Goal: Communication & Community: Participate in discussion

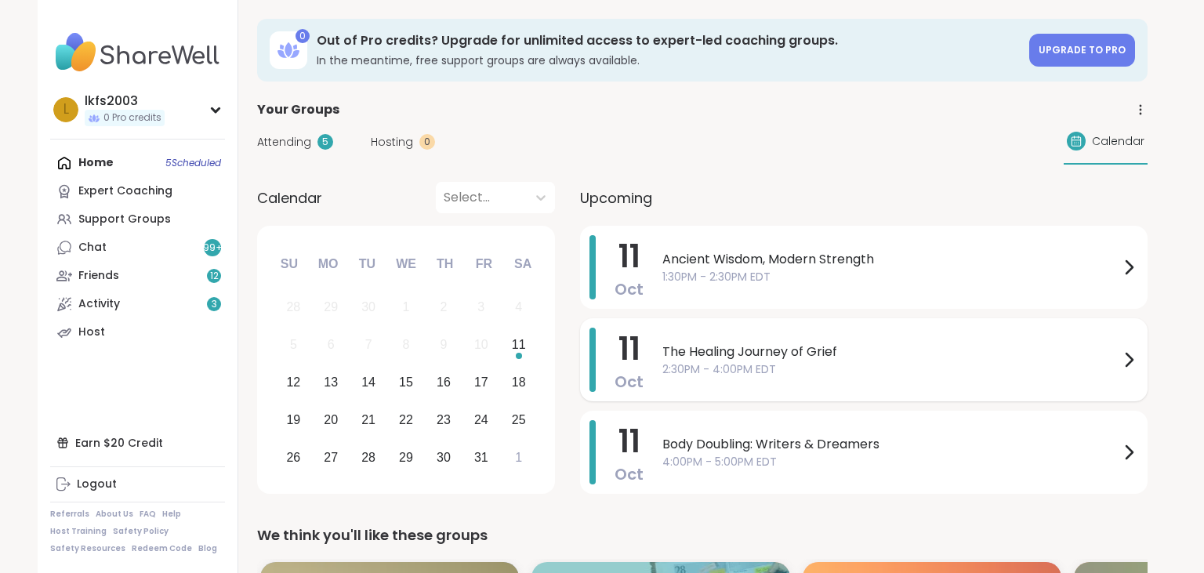
click at [880, 377] on span "2:30PM - 4:00PM EDT" at bounding box center [890, 369] width 457 height 16
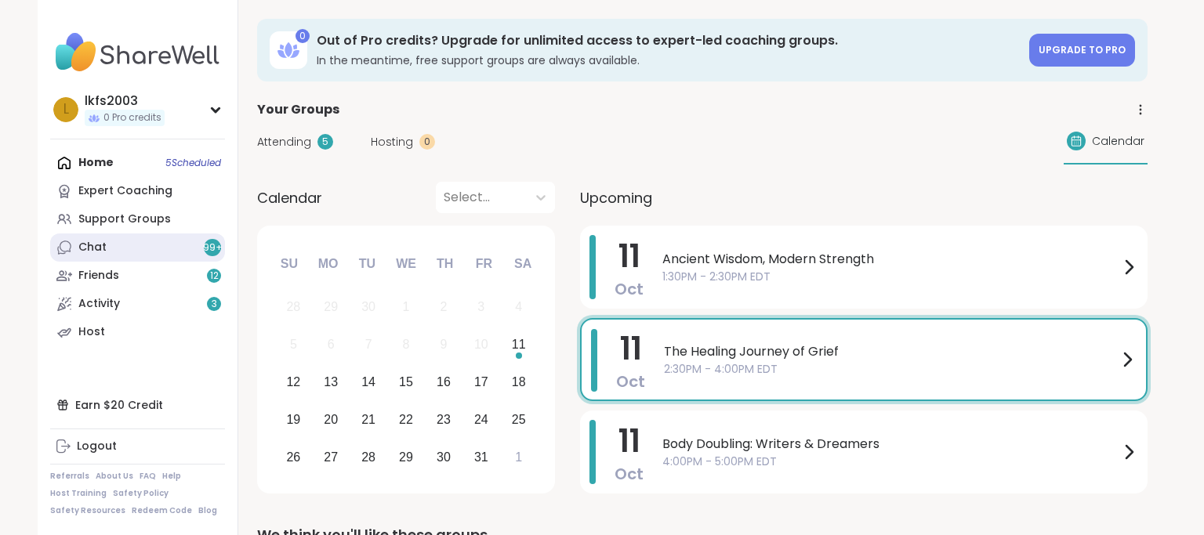
click at [147, 252] on link "Chat 99 +" at bounding box center [137, 248] width 175 height 28
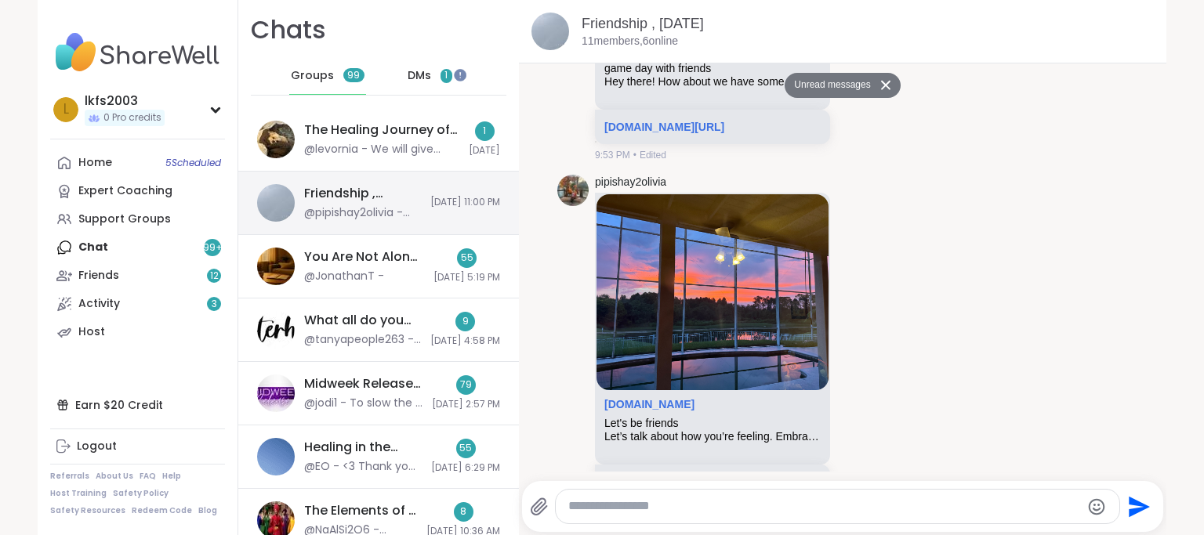
click at [353, 197] on div "Friendship , Oct 10" at bounding box center [362, 193] width 117 height 17
click at [889, 84] on button at bounding box center [887, 85] width 25 height 23
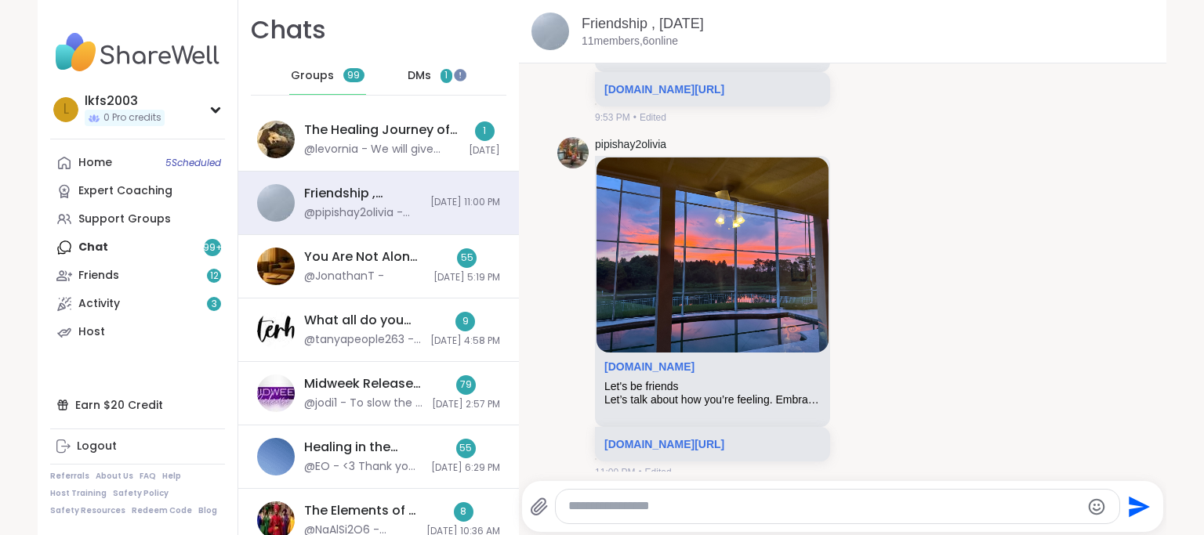
scroll to position [11790, 0]
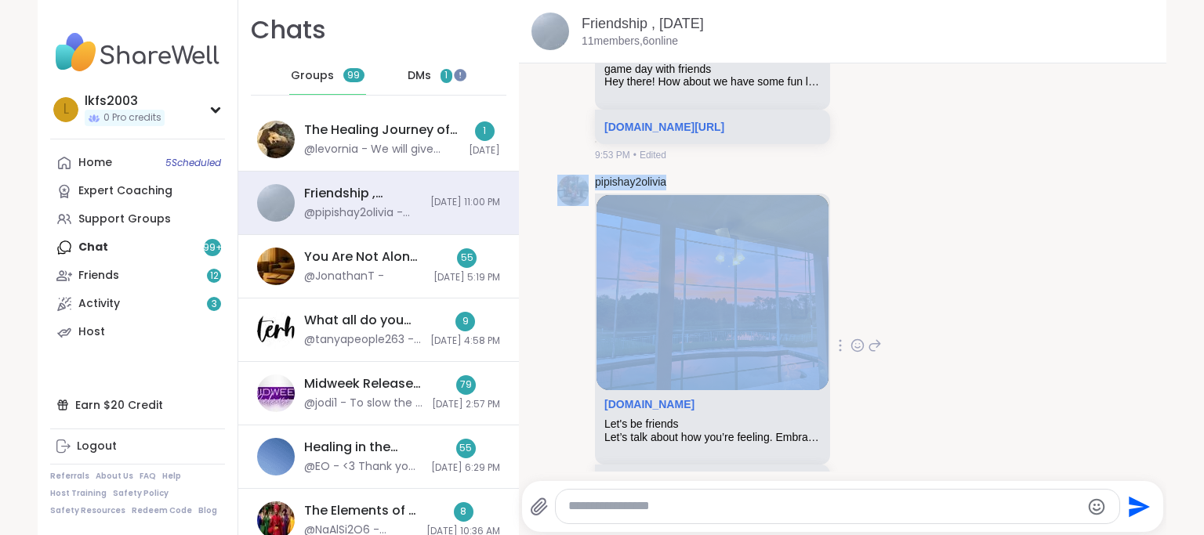
drag, startPoint x: 894, startPoint y: 92, endPoint x: 643, endPoint y: 166, distance: 262.1
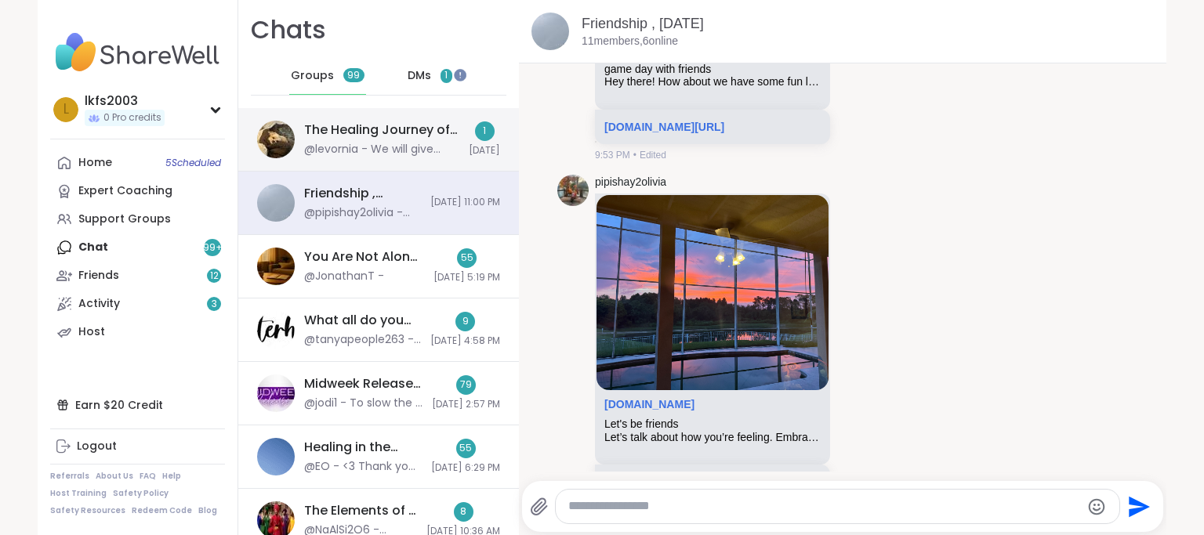
click at [384, 155] on div "@levornia - We will give everyone 5 mins to log in/then we will began. Once we …" at bounding box center [381, 150] width 155 height 16
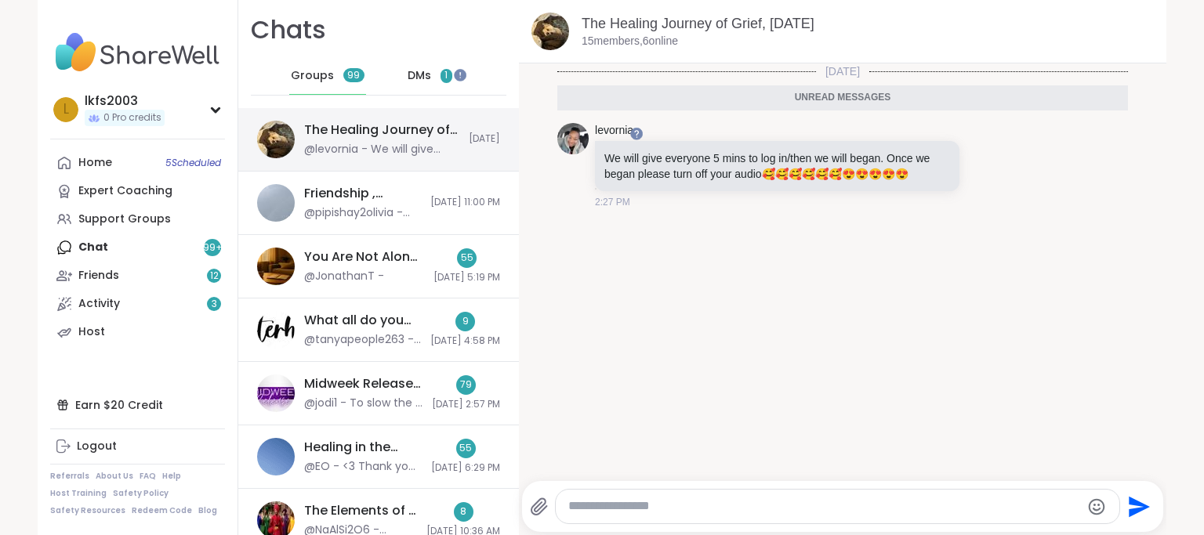
scroll to position [0, 0]
click at [426, 71] on span "DMs" at bounding box center [420, 76] width 24 height 16
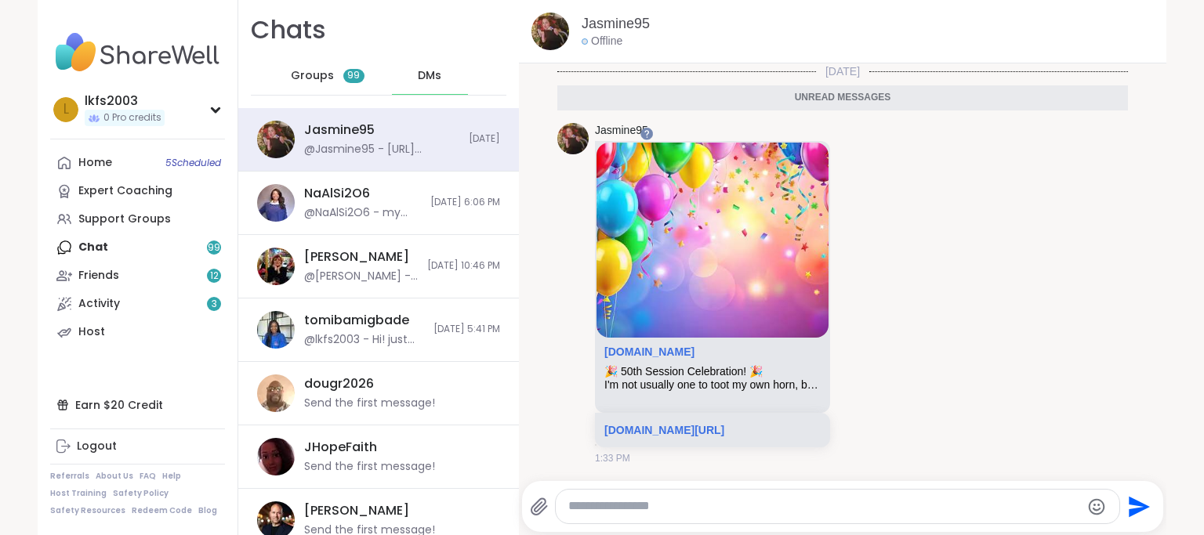
click at [1203, 41] on div "lkfs2003 0 Pro credits l lkfs2003 0 Pro credits Profile Membership Settings Hel…" at bounding box center [602, 267] width 1204 height 535
click at [199, 168] on span "5 Scheduled" at bounding box center [193, 163] width 56 height 13
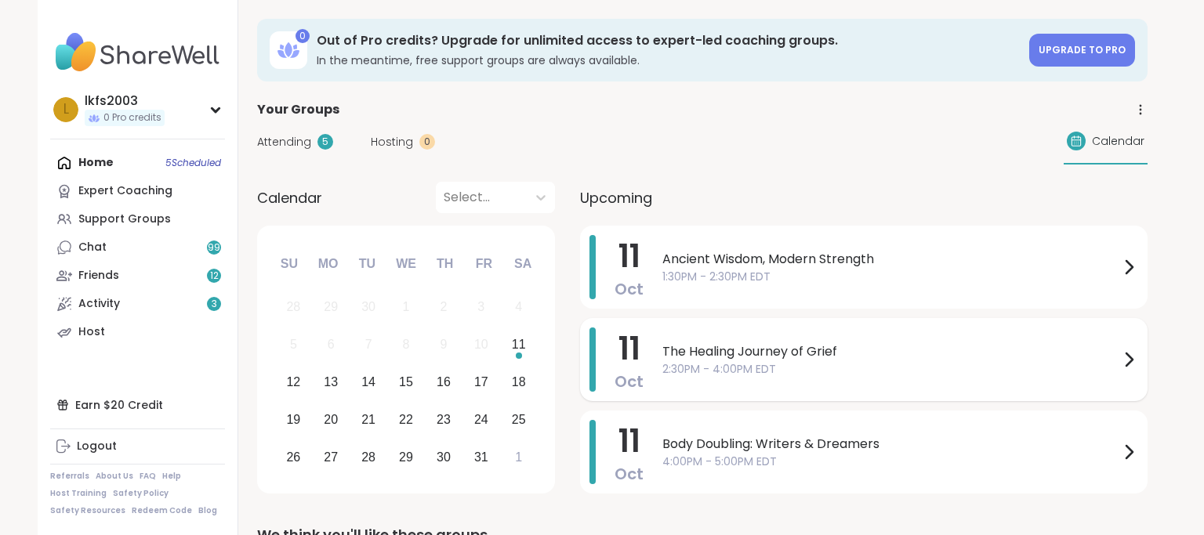
click at [726, 359] on span "The Healing Journey of Grief" at bounding box center [890, 351] width 457 height 19
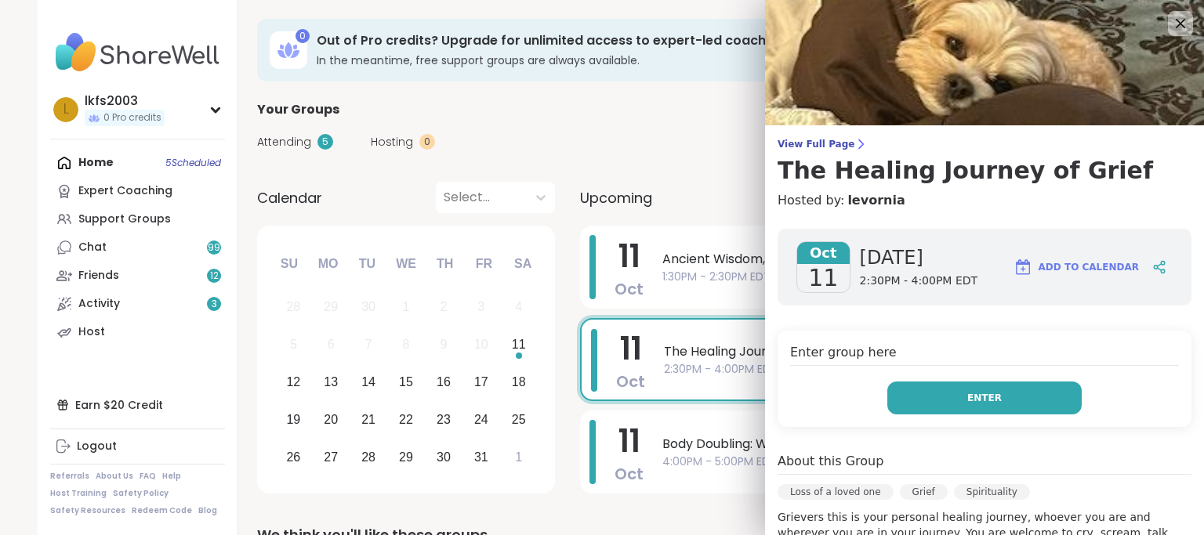
click at [926, 399] on button "Enter" at bounding box center [984, 398] width 194 height 33
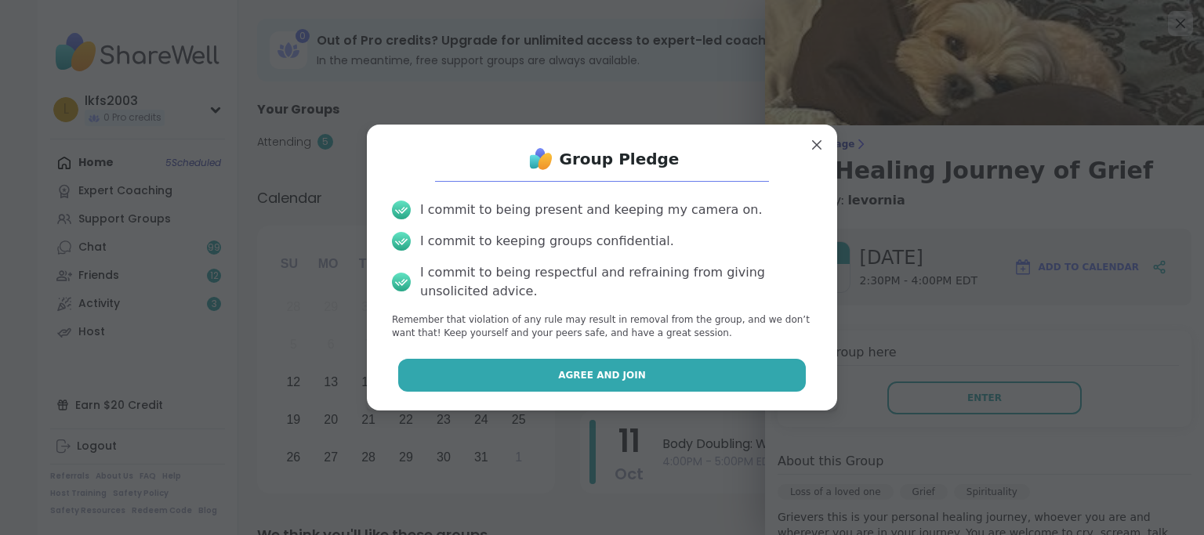
click at [674, 383] on button "Agree and Join" at bounding box center [602, 375] width 408 height 33
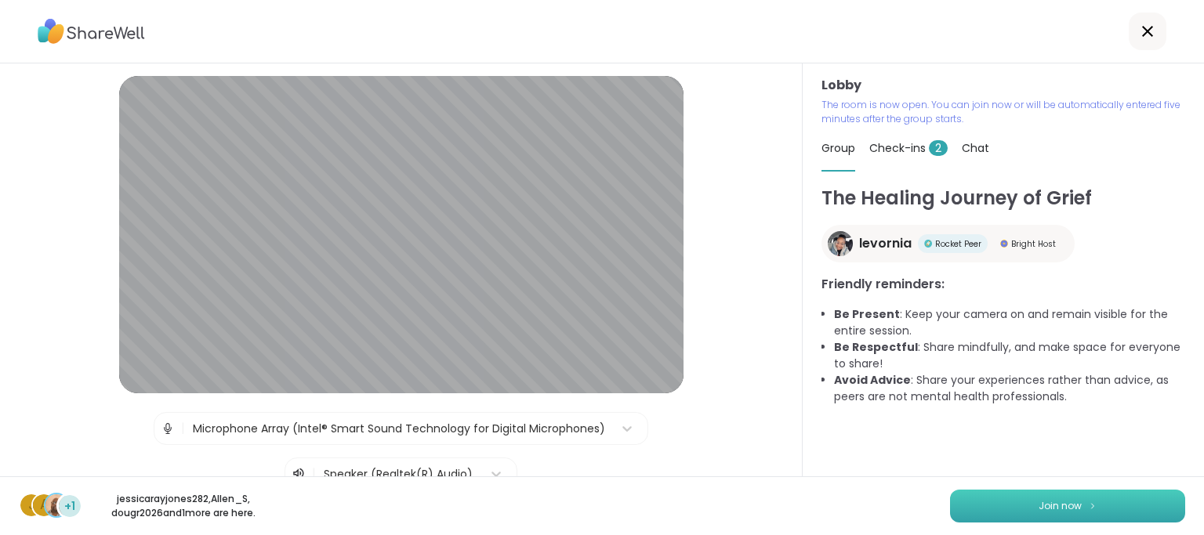
click at [1018, 505] on button "Join now" at bounding box center [1067, 506] width 235 height 33
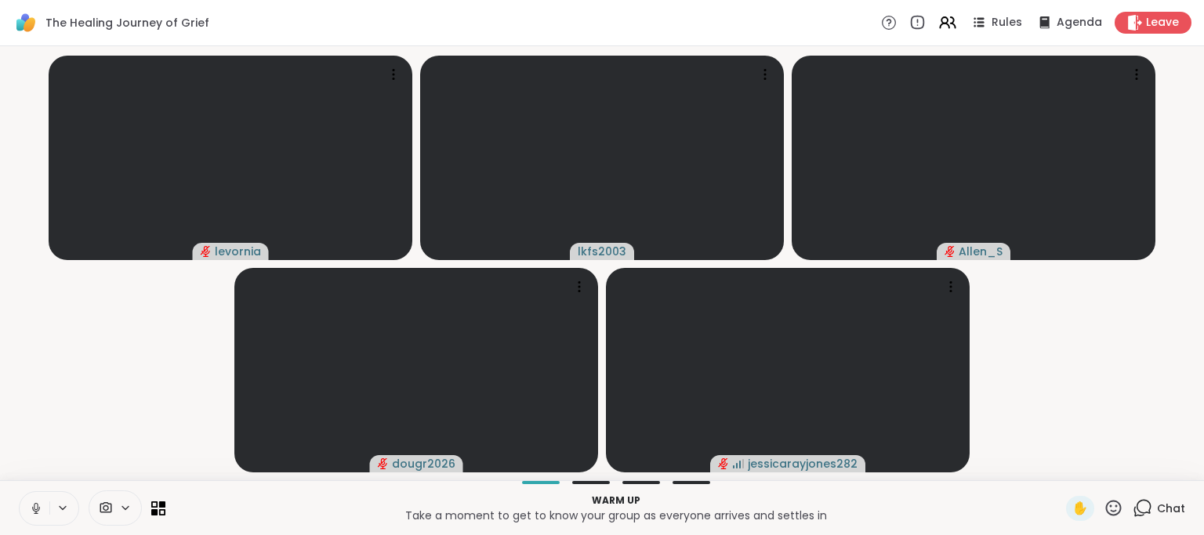
click at [39, 505] on icon at bounding box center [36, 509] width 14 height 14
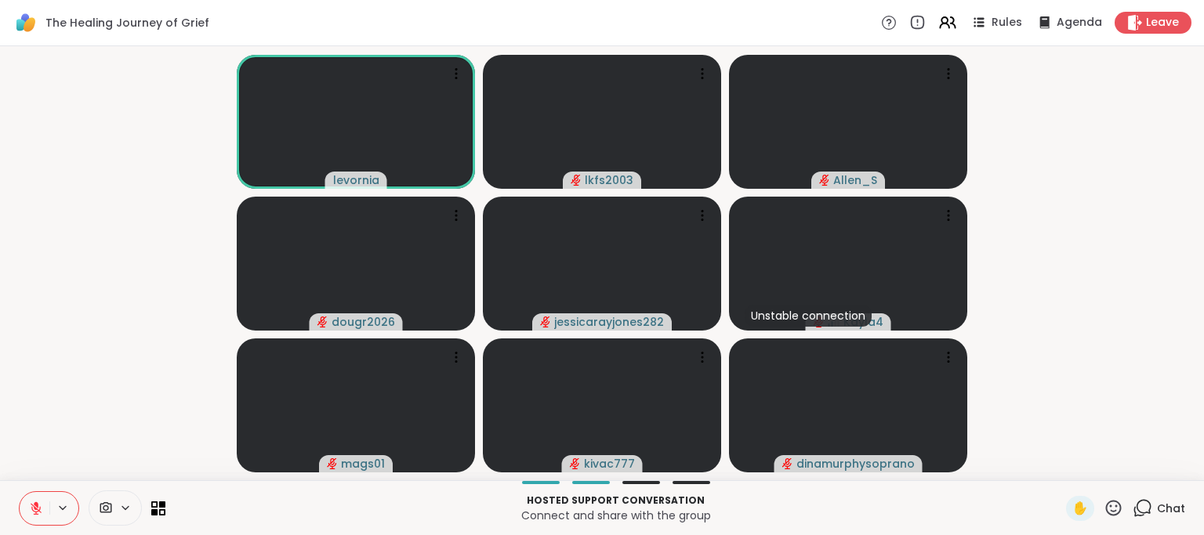
click at [1108, 508] on icon at bounding box center [1113, 508] width 20 height 20
click at [1094, 469] on span "👍" at bounding box center [1102, 467] width 16 height 19
click at [38, 504] on icon at bounding box center [36, 505] width 5 height 6
click at [42, 510] on icon at bounding box center [36, 509] width 14 height 14
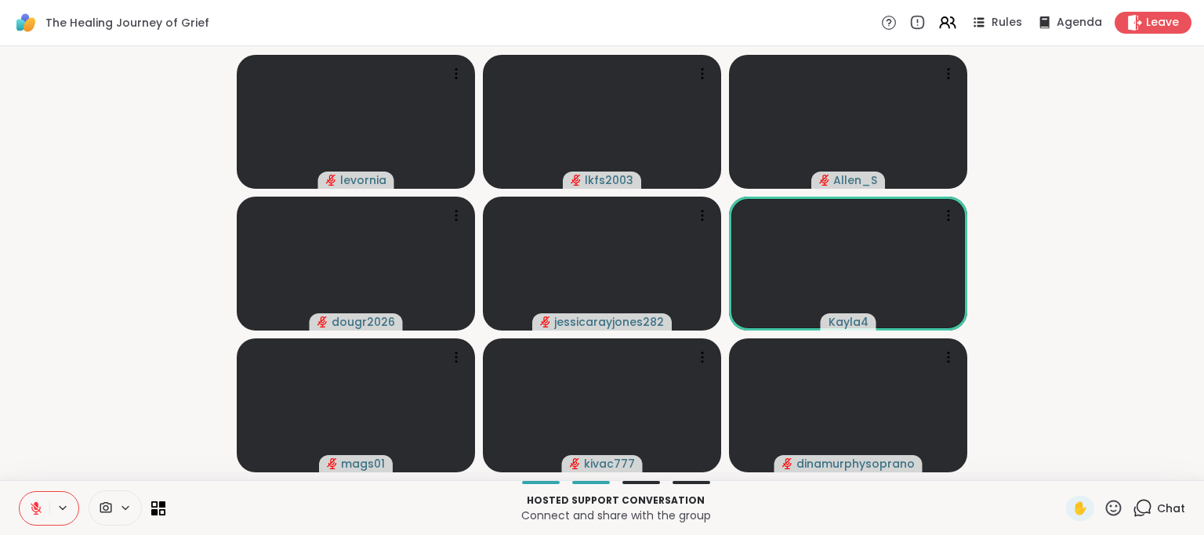
click at [1111, 513] on icon at bounding box center [1113, 508] width 20 height 20
click at [1069, 468] on span "❤️" at bounding box center [1068, 467] width 16 height 19
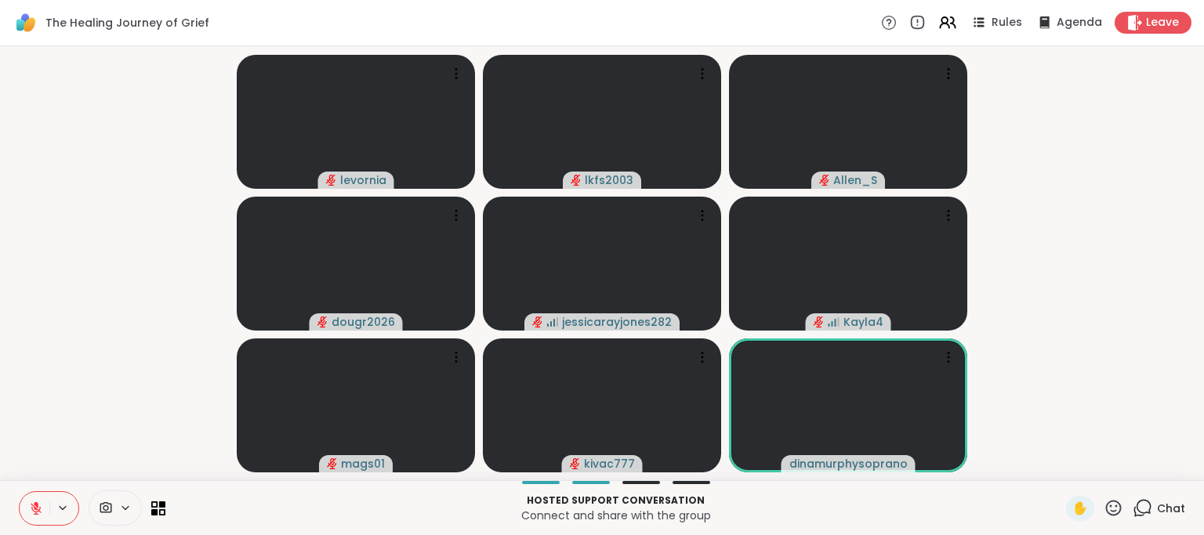
click at [1149, 365] on video-player-container "levornia lkfs2003 Allen_S dougr2026 jessicarayjones282 Kayla4 mags01 kivac777 d…" at bounding box center [601, 264] width 1185 height 422
click at [1111, 509] on icon at bounding box center [1113, 508] width 20 height 20
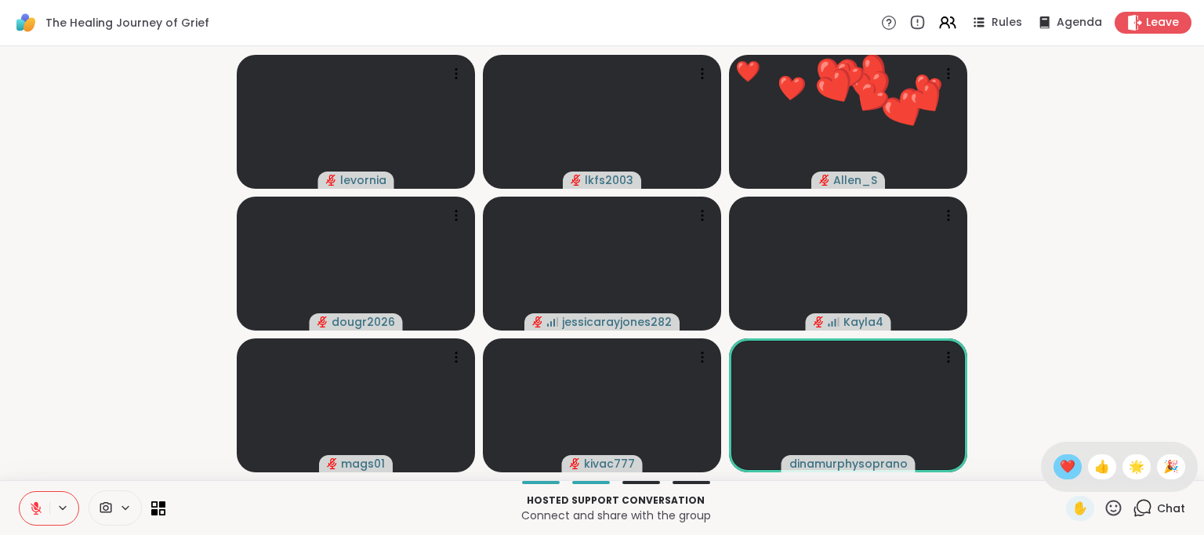
click at [1061, 466] on span "❤️" at bounding box center [1068, 467] width 16 height 19
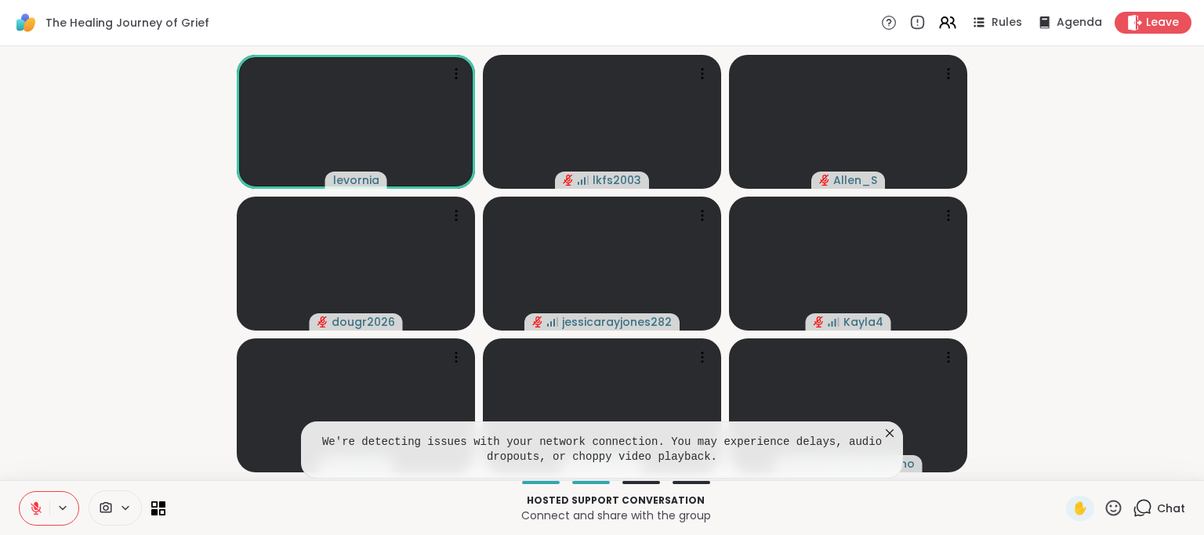
click at [891, 431] on icon at bounding box center [890, 434] width 16 height 16
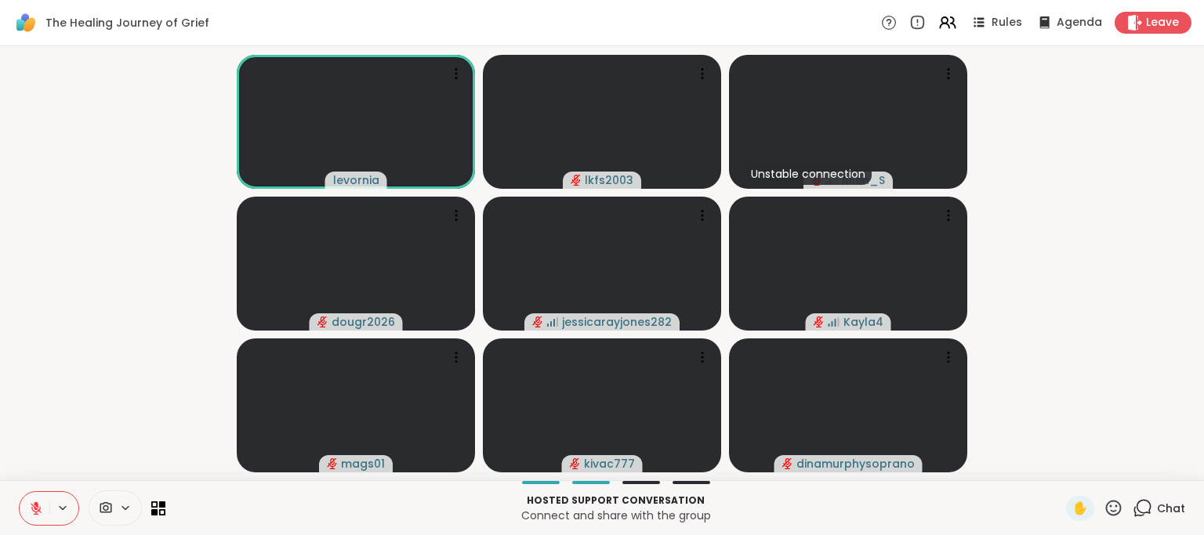
click at [1115, 513] on icon at bounding box center [1113, 508] width 20 height 20
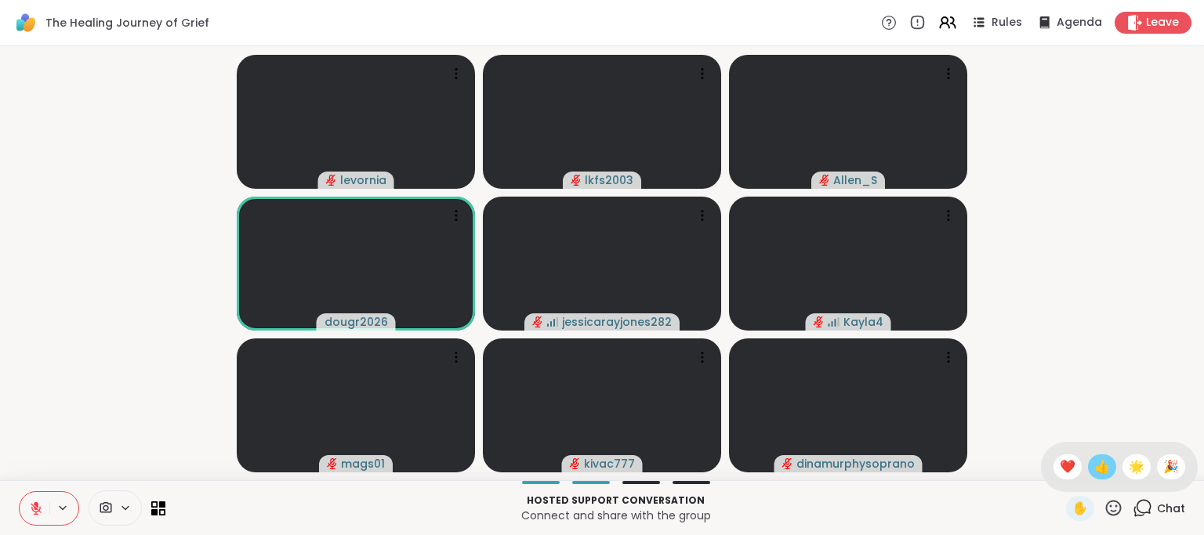
click at [1098, 469] on span "👍" at bounding box center [1102, 467] width 16 height 19
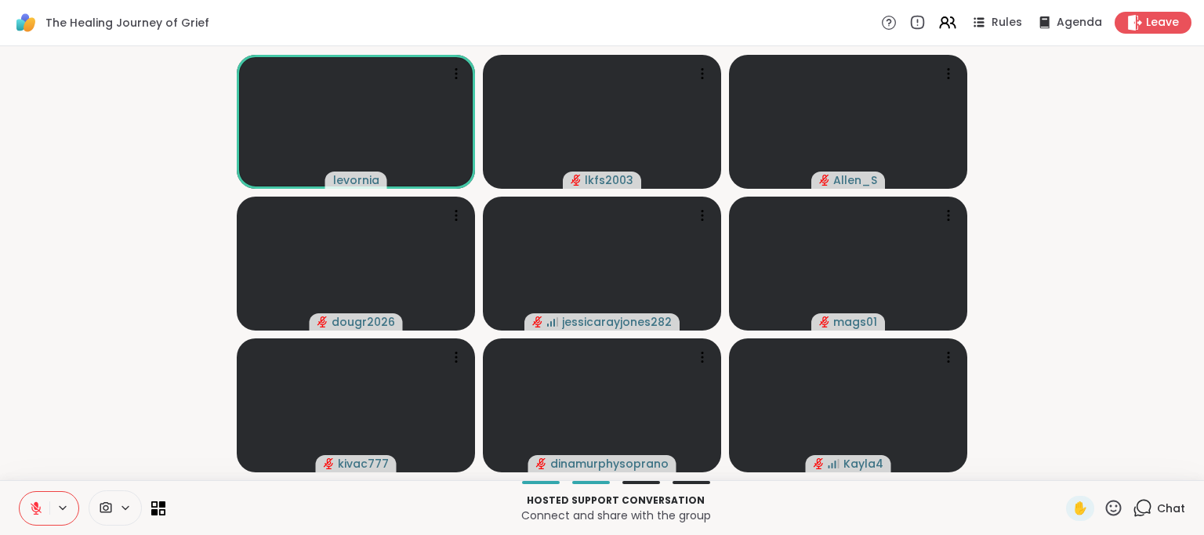
click at [1114, 509] on icon at bounding box center [1113, 508] width 20 height 20
click at [1070, 469] on span "❤️" at bounding box center [1068, 467] width 16 height 19
click at [35, 507] on icon at bounding box center [36, 508] width 11 height 11
click at [34, 507] on icon at bounding box center [36, 506] width 4 height 7
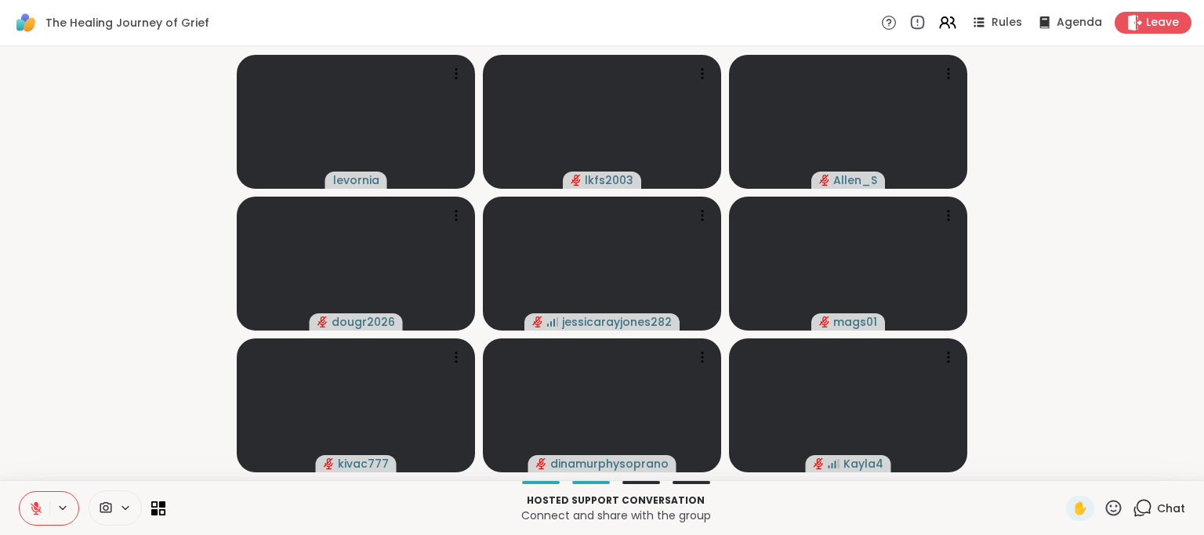
click at [1114, 502] on icon at bounding box center [1114, 508] width 16 height 16
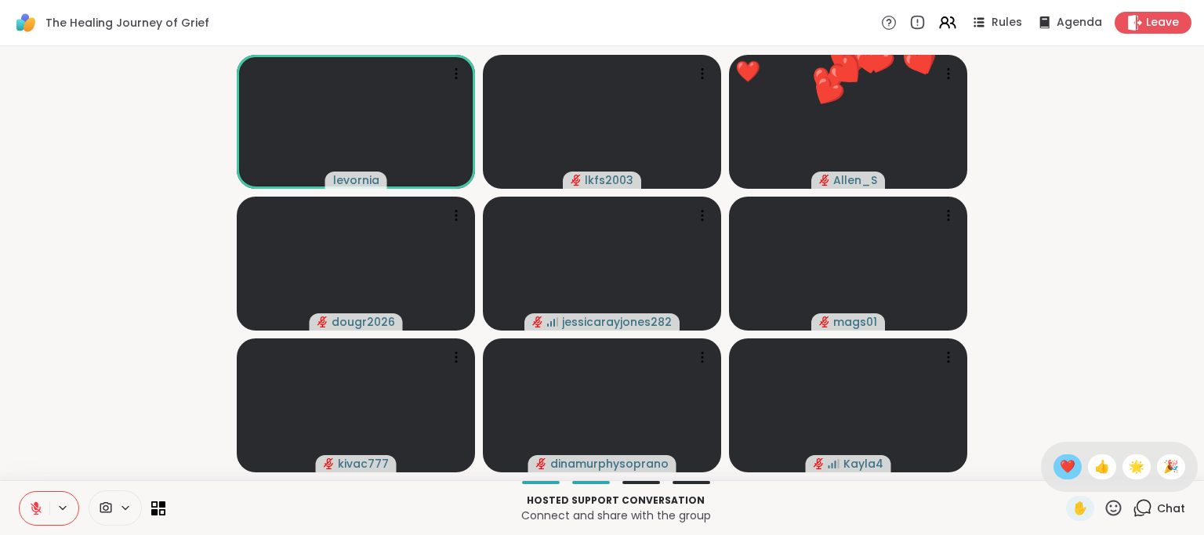
click at [1067, 469] on span "❤️" at bounding box center [1068, 467] width 16 height 19
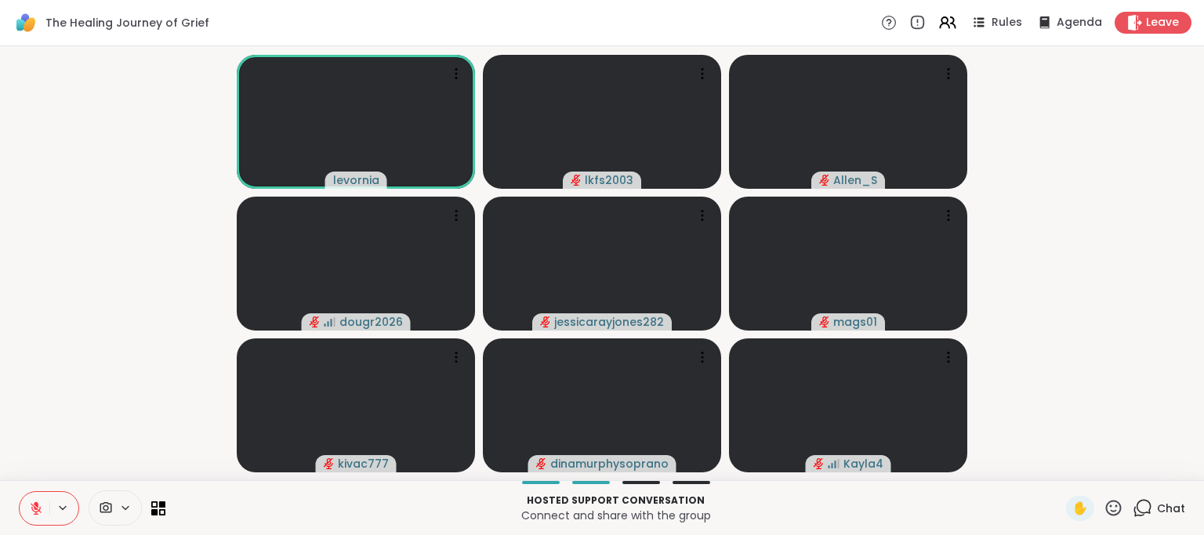
click at [1117, 509] on icon at bounding box center [1113, 508] width 20 height 20
click at [1094, 469] on span "👍" at bounding box center [1102, 467] width 16 height 19
click at [1121, 506] on icon at bounding box center [1114, 508] width 16 height 16
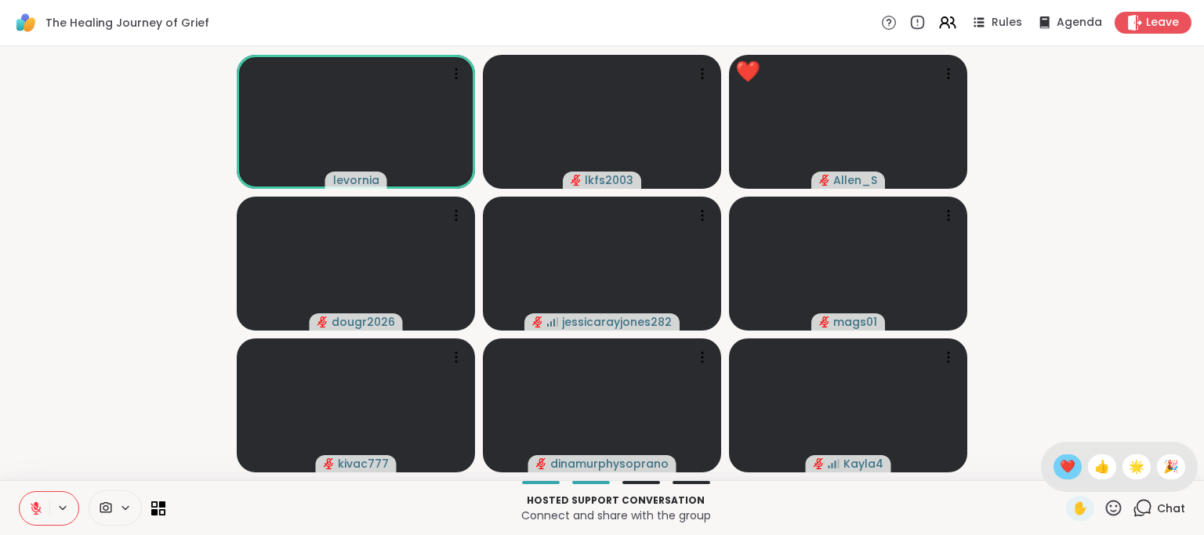
click at [1064, 473] on span "❤️" at bounding box center [1068, 467] width 16 height 19
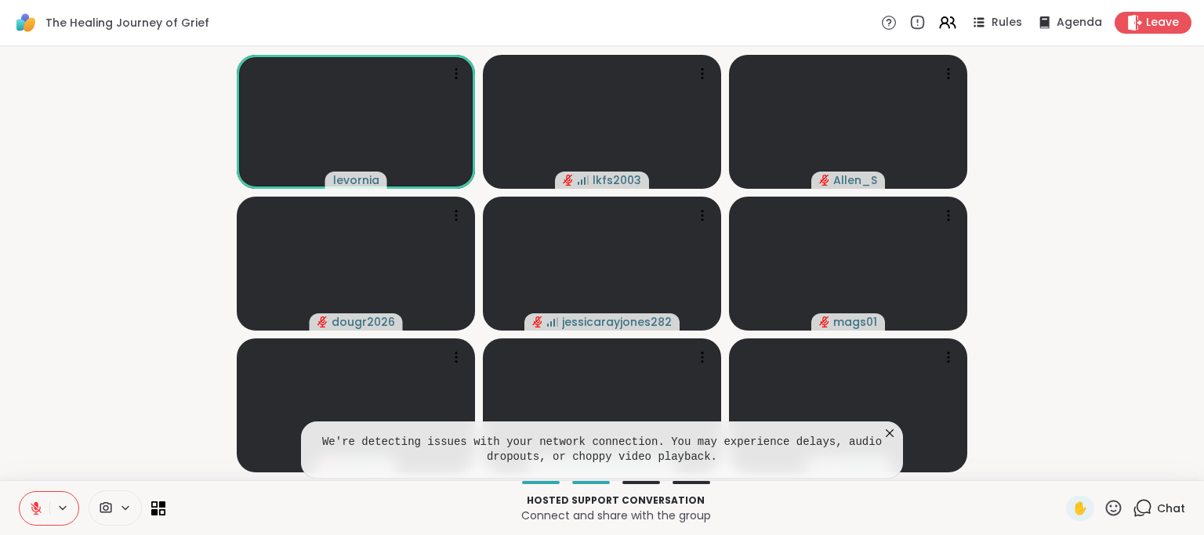
click at [886, 434] on icon at bounding box center [890, 434] width 16 height 16
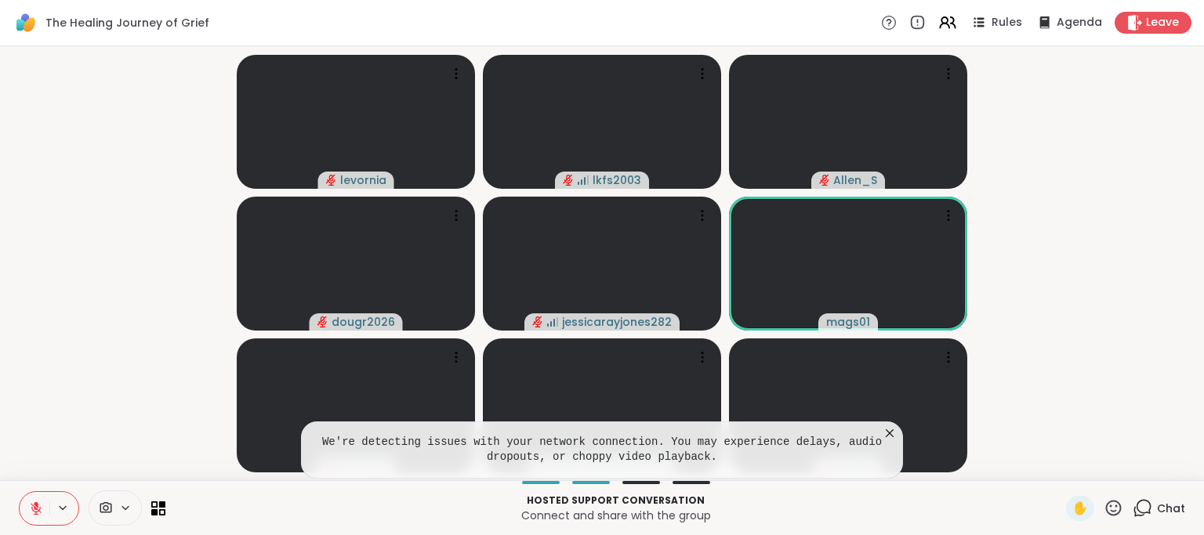
click at [890, 432] on icon at bounding box center [890, 434] width 16 height 16
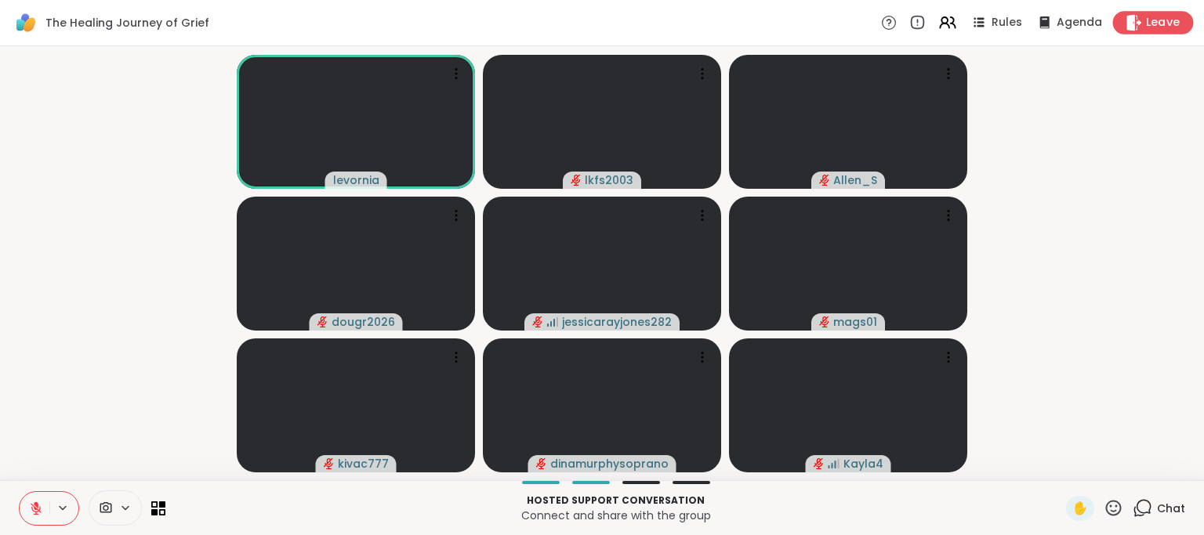
click at [1147, 16] on span "Leave" at bounding box center [1163, 23] width 34 height 16
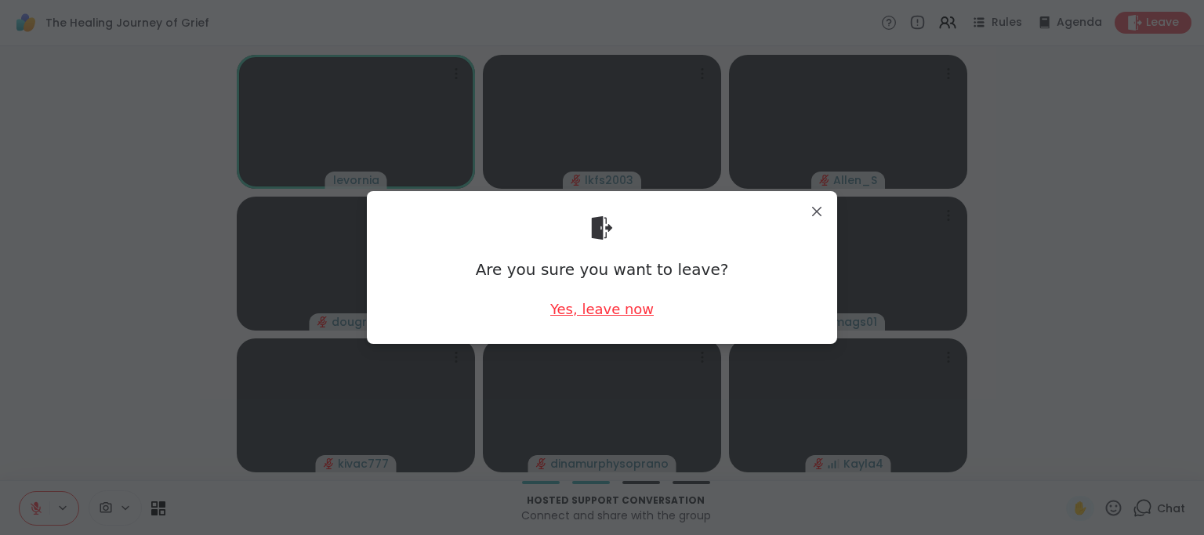
click at [631, 317] on div "Yes, leave now" at bounding box center [601, 309] width 103 height 20
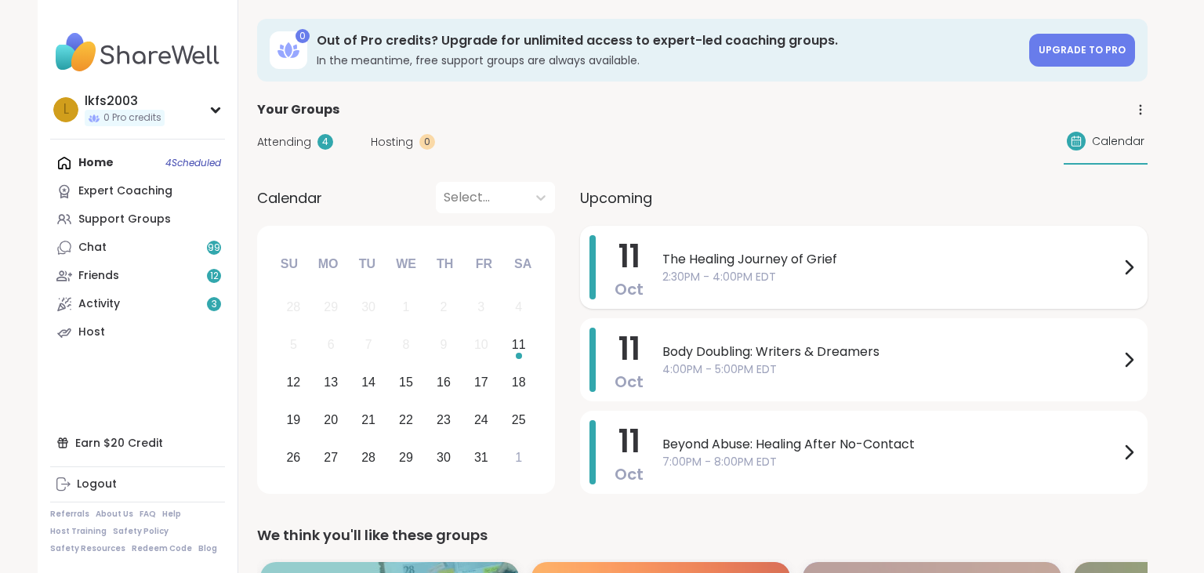
click at [679, 263] on span "The Healing Journey of Grief" at bounding box center [890, 259] width 457 height 19
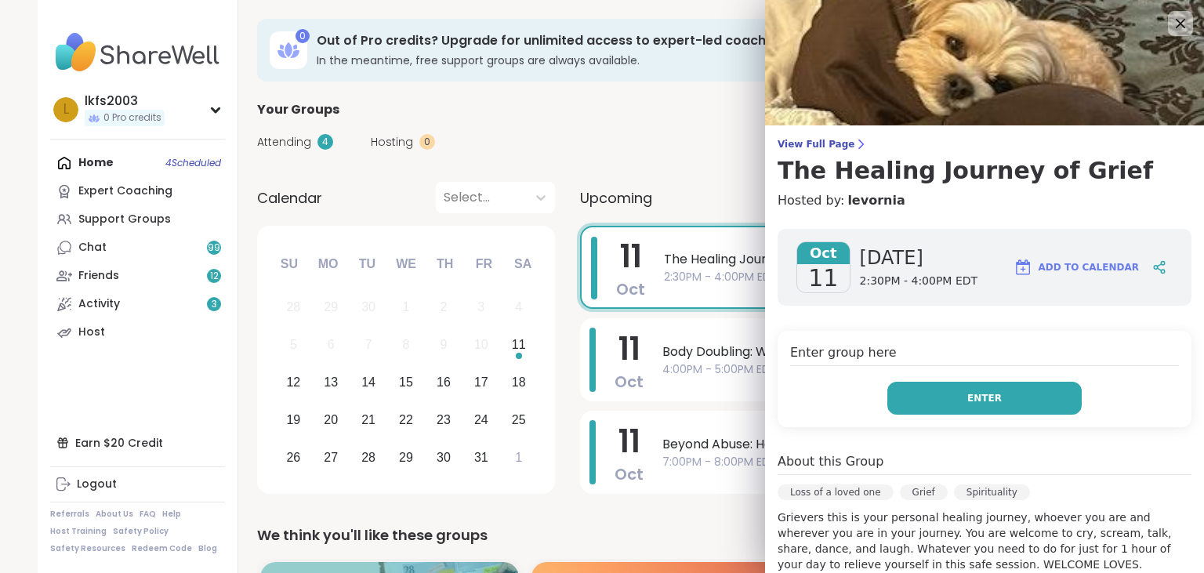
click at [1036, 397] on button "Enter" at bounding box center [984, 398] width 194 height 33
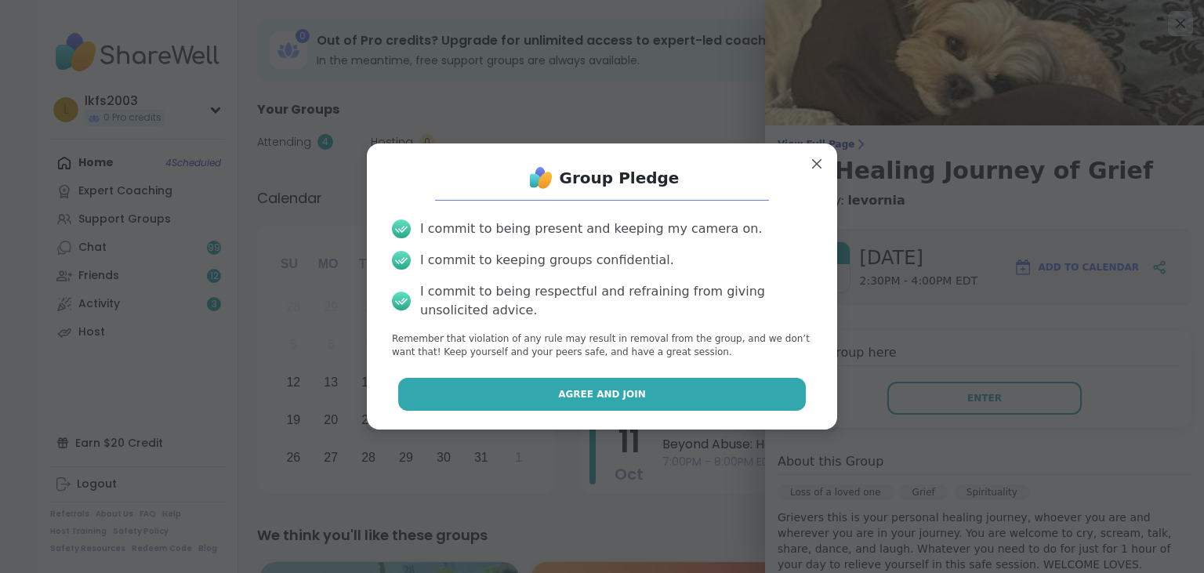
click at [798, 395] on button "Agree and Join" at bounding box center [602, 394] width 408 height 33
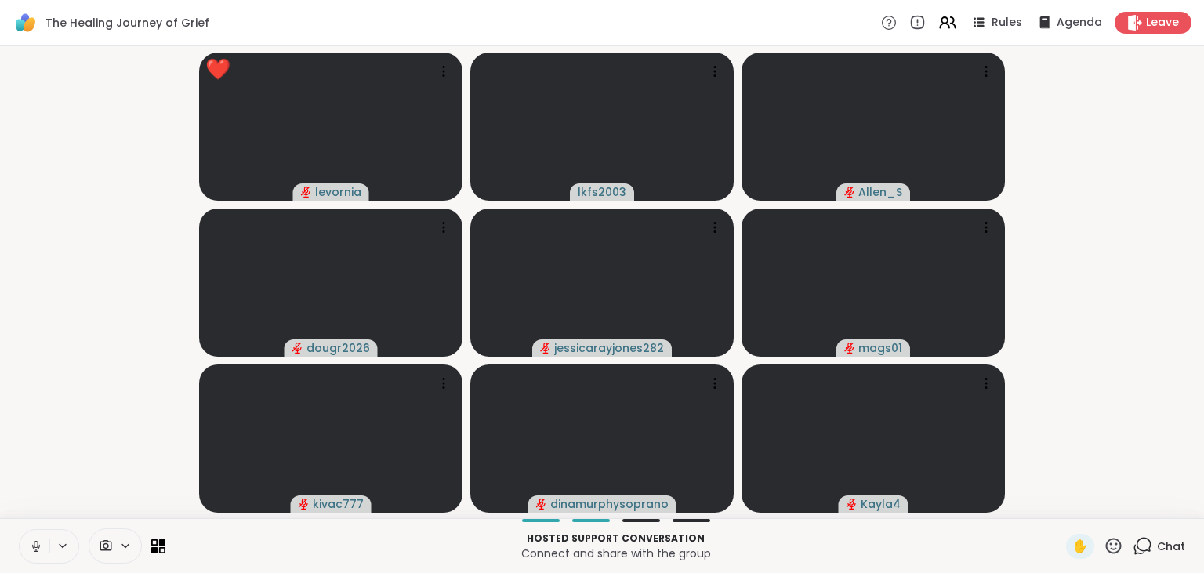
click at [1114, 551] on icon at bounding box center [1113, 546] width 20 height 20
click at [1073, 516] on div "✋ ❤️ 👍 🌟 🎉" at bounding box center [1119, 505] width 157 height 50
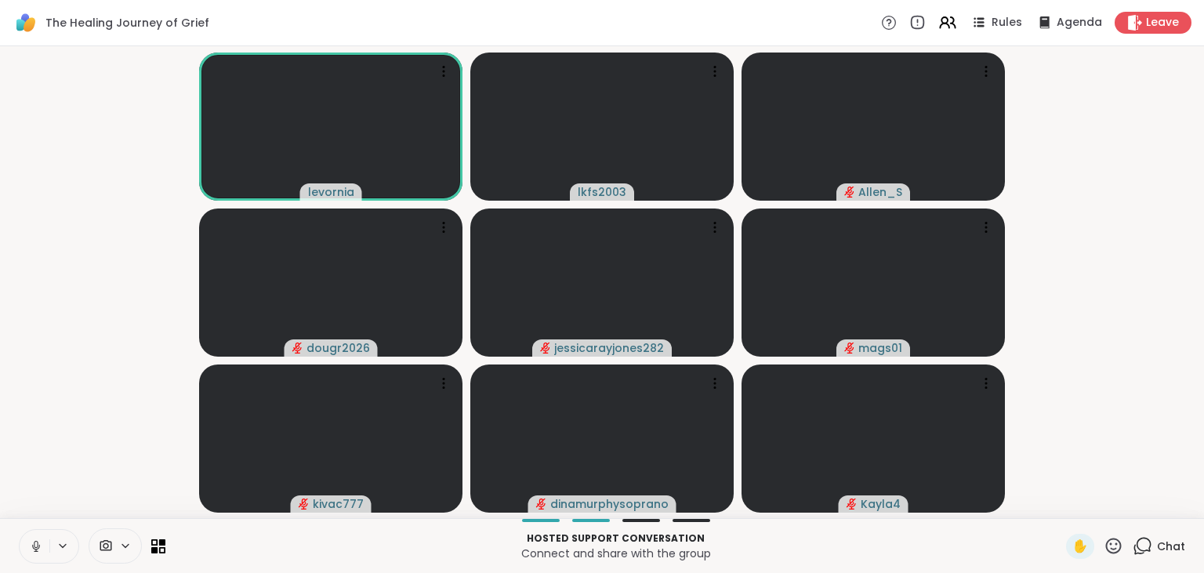
click at [1116, 559] on div "✋" at bounding box center [1094, 546] width 57 height 25
click at [1112, 544] on icon at bounding box center [1114, 546] width 16 height 16
click at [1074, 511] on div "❤️" at bounding box center [1067, 504] width 28 height 25
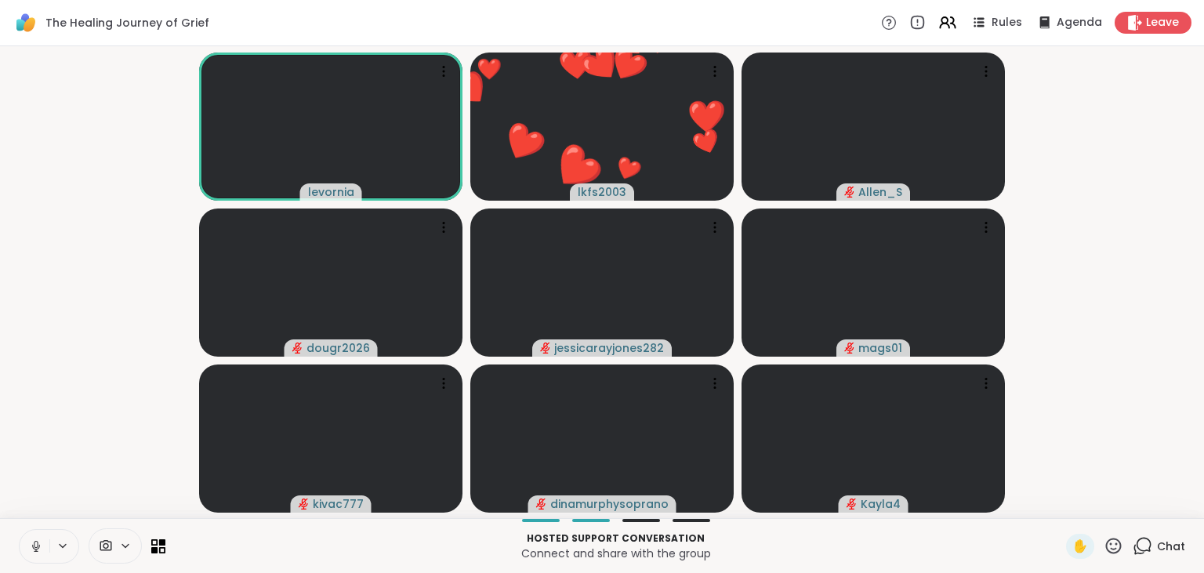
click at [1114, 545] on icon at bounding box center [1113, 546] width 20 height 20
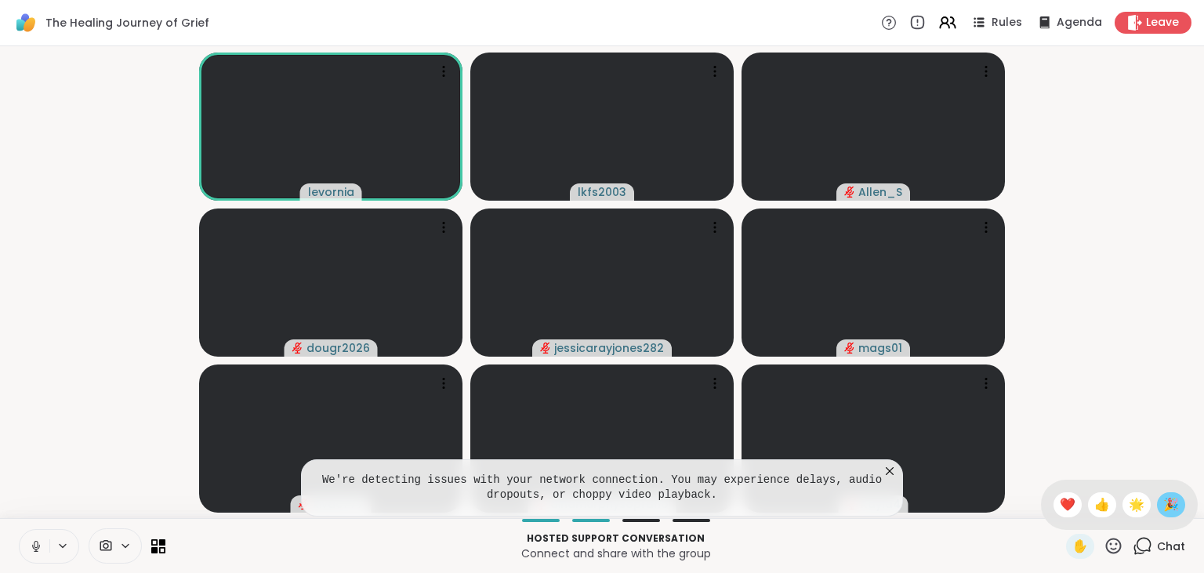
click at [1166, 515] on div "🎉" at bounding box center [1171, 504] width 28 height 25
click at [895, 472] on icon at bounding box center [890, 471] width 16 height 16
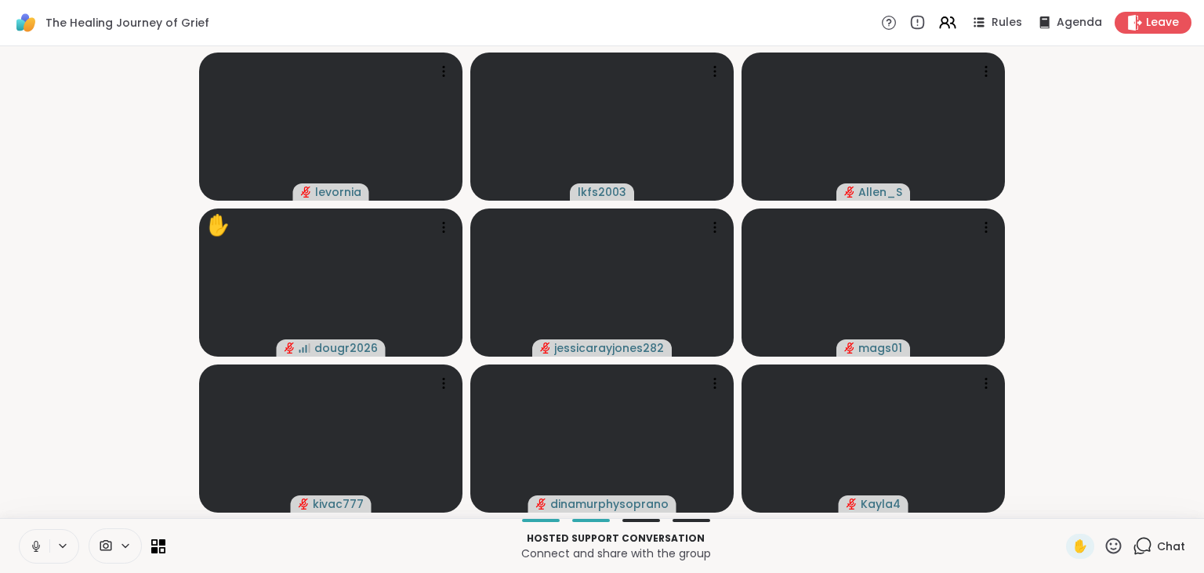
click at [33, 544] on icon at bounding box center [36, 546] width 14 height 14
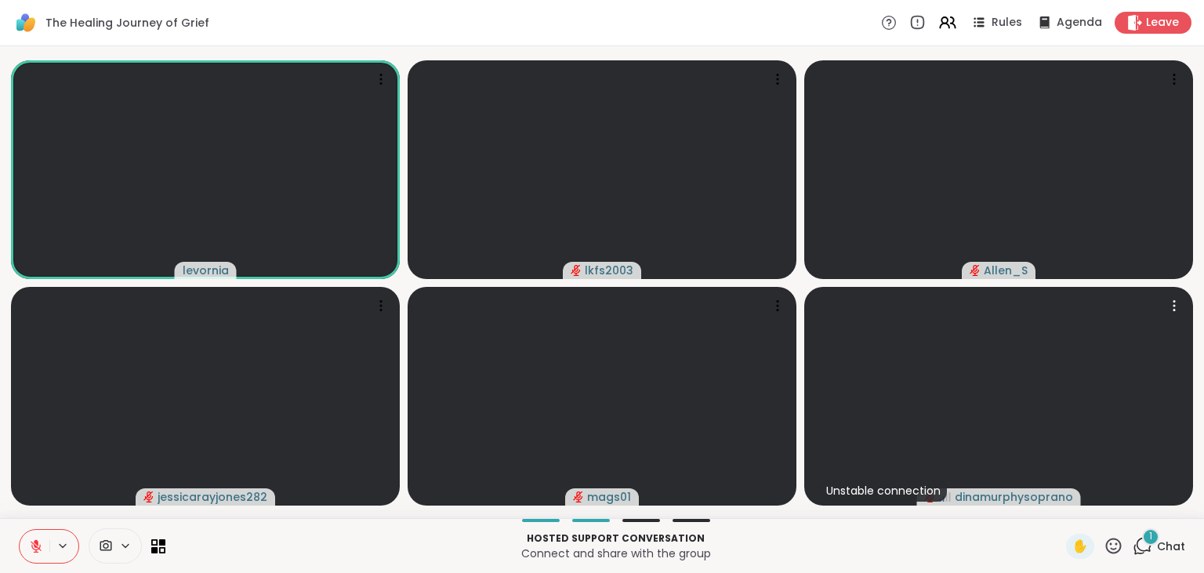
click at [974, 493] on span "dinamurphysoprano" at bounding box center [1014, 497] width 118 height 16
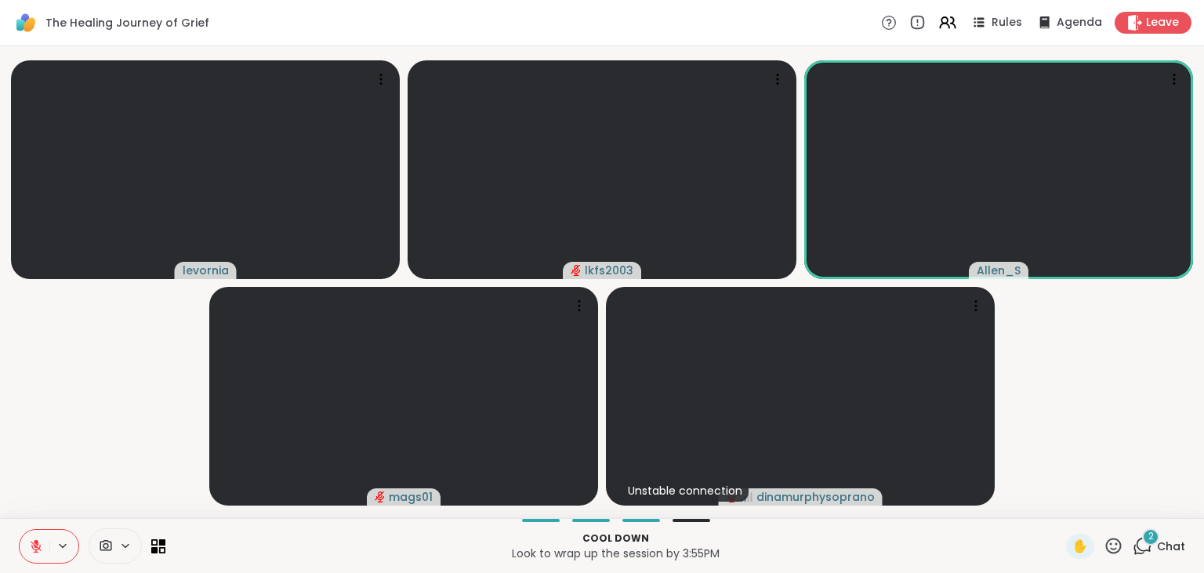
click at [1110, 538] on icon at bounding box center [1113, 546] width 20 height 20
click at [1165, 510] on span "🎉" at bounding box center [1171, 504] width 16 height 19
click at [1114, 545] on icon at bounding box center [1113, 546] width 20 height 20
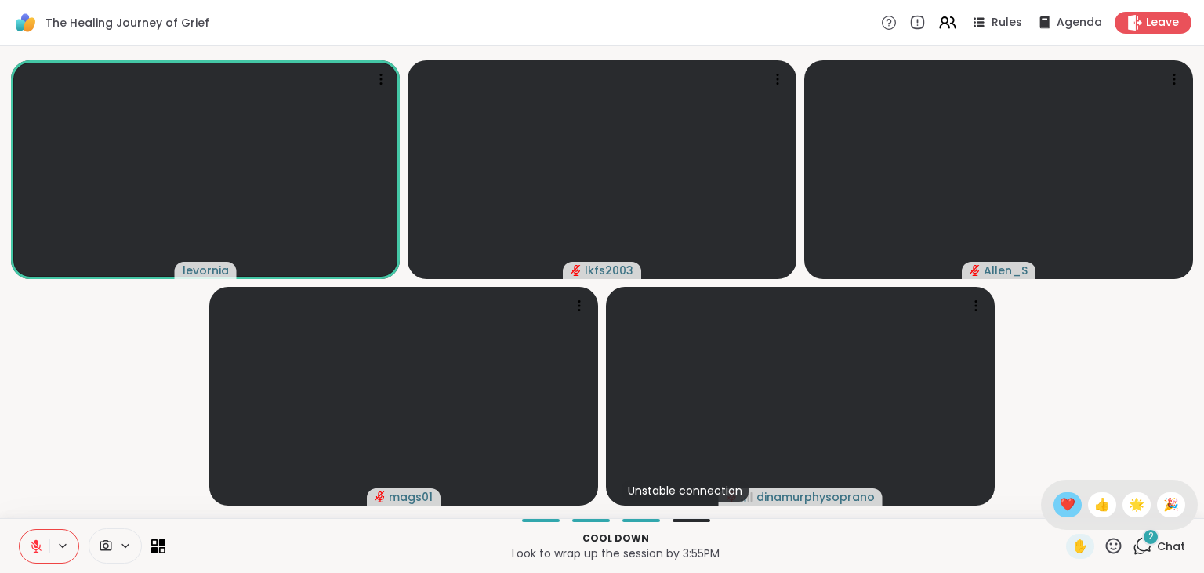
click at [1065, 494] on div "❤️" at bounding box center [1067, 504] width 28 height 25
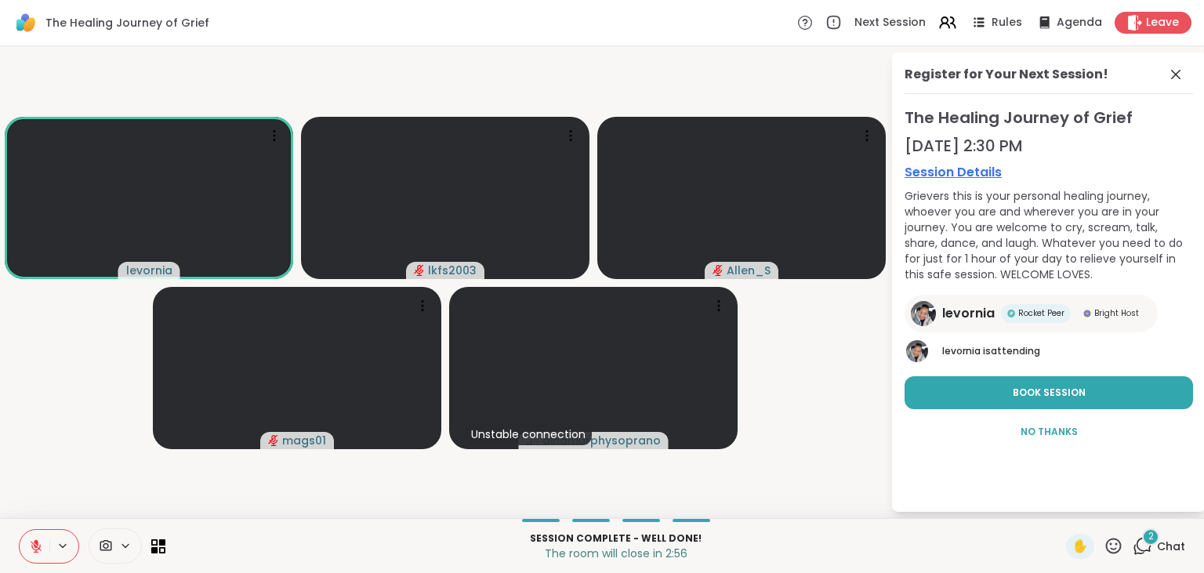
click at [778, 456] on video-player-container "levornia lkfs2003 Allen_S mags01 Unstable connection dinamurphysoprano" at bounding box center [444, 282] width 871 height 459
click at [768, 401] on video-player-container "levornia lkfs2003 Allen_S mags01 Unstable connection dinamurphysoprano" at bounding box center [444, 282] width 871 height 459
click at [1174, 74] on icon at bounding box center [1175, 74] width 19 height 19
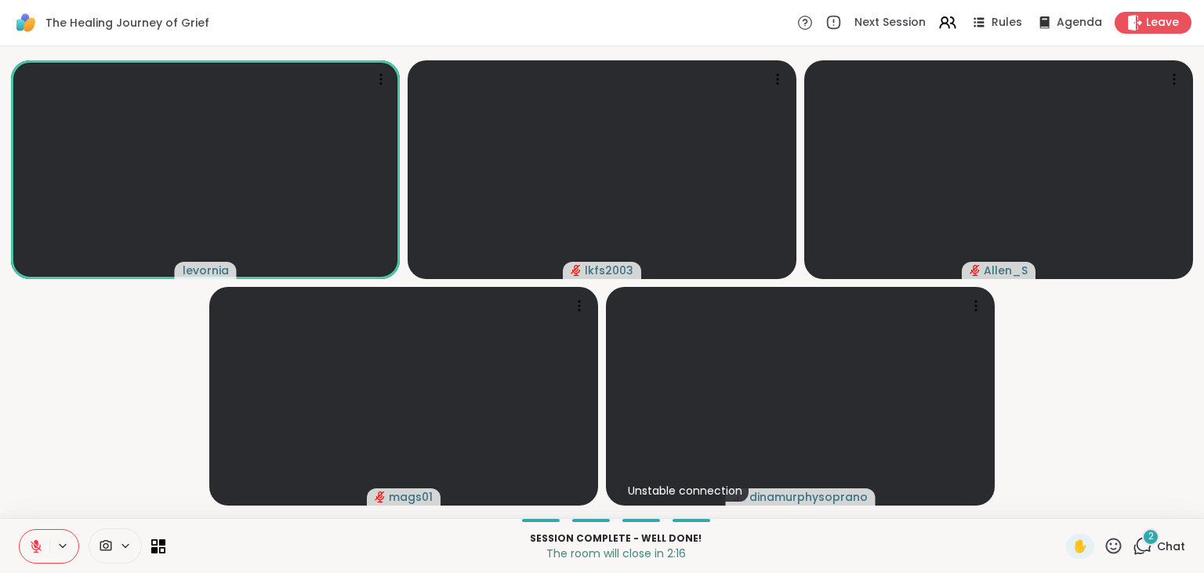
click at [36, 541] on icon at bounding box center [36, 542] width 5 height 6
click at [1080, 545] on span "✋" at bounding box center [1080, 546] width 16 height 19
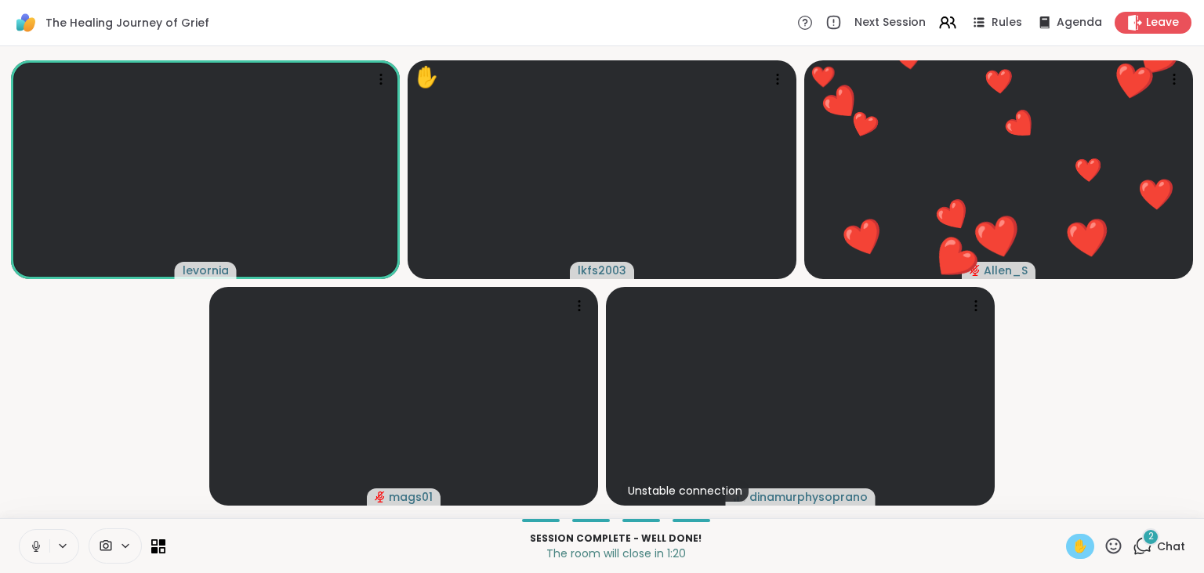
click at [1080, 545] on span "✋" at bounding box center [1080, 546] width 16 height 19
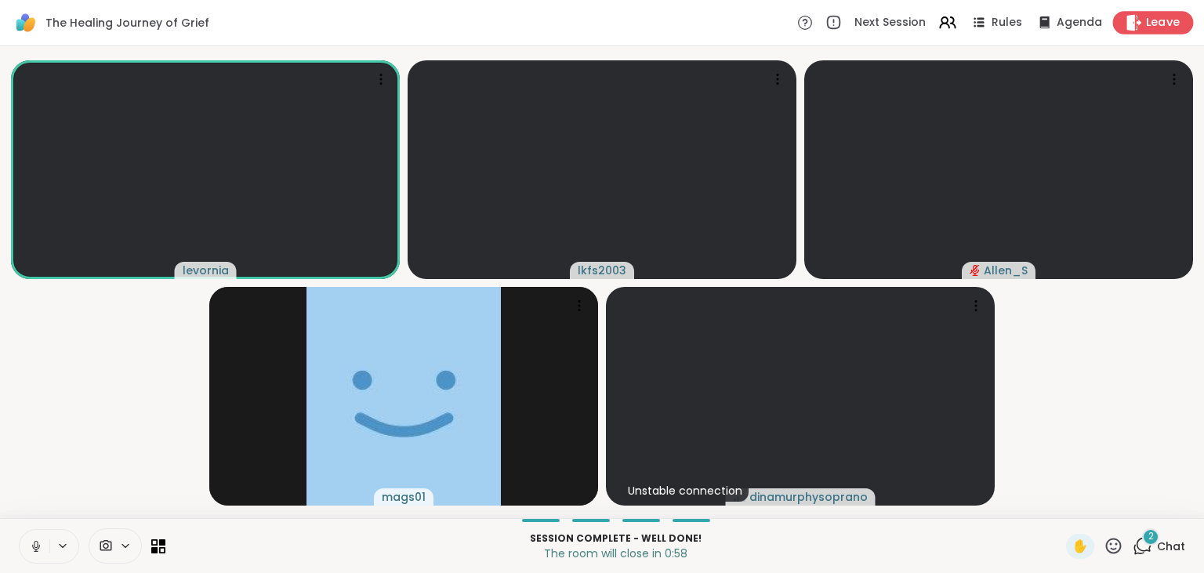
click at [1158, 24] on span "Leave" at bounding box center [1163, 23] width 34 height 16
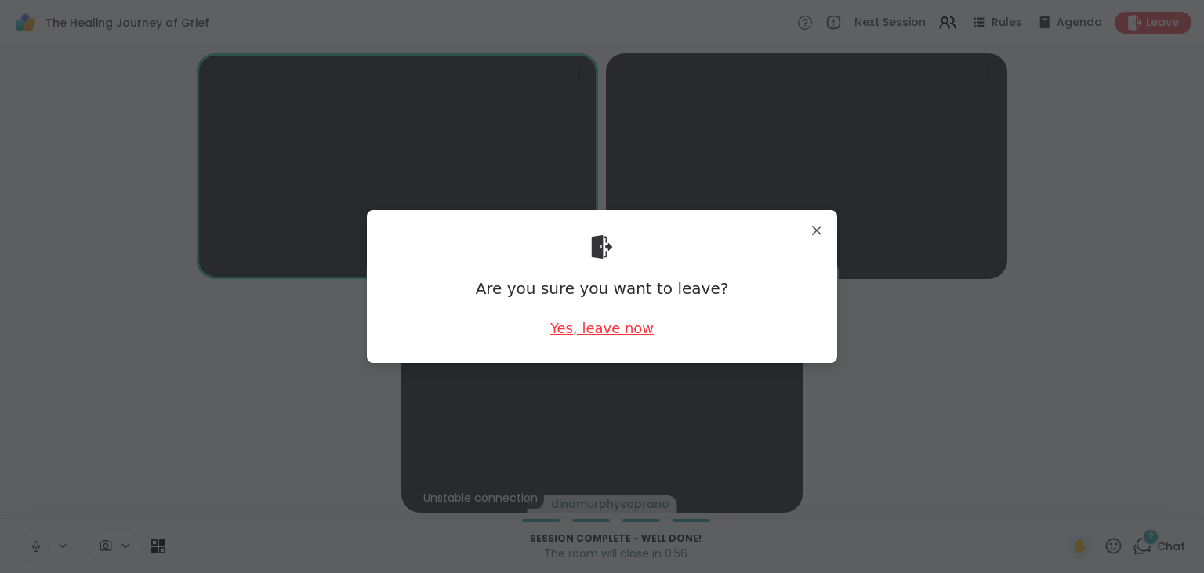
click at [595, 331] on div "Yes, leave now" at bounding box center [601, 328] width 103 height 20
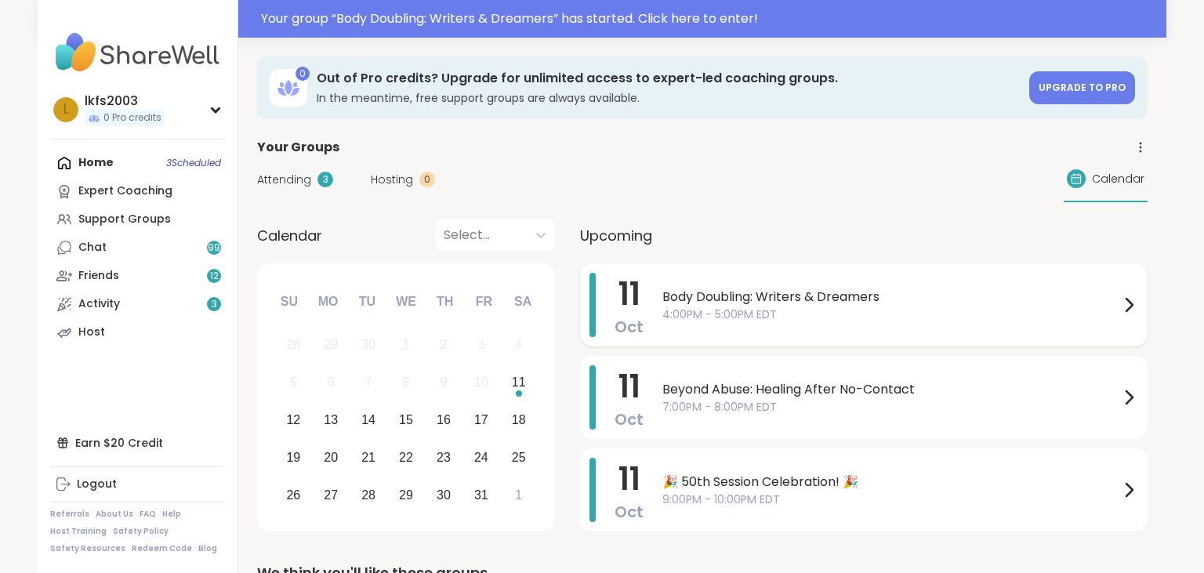
click at [788, 310] on span "4:00PM - 5:00PM EDT" at bounding box center [890, 314] width 457 height 16
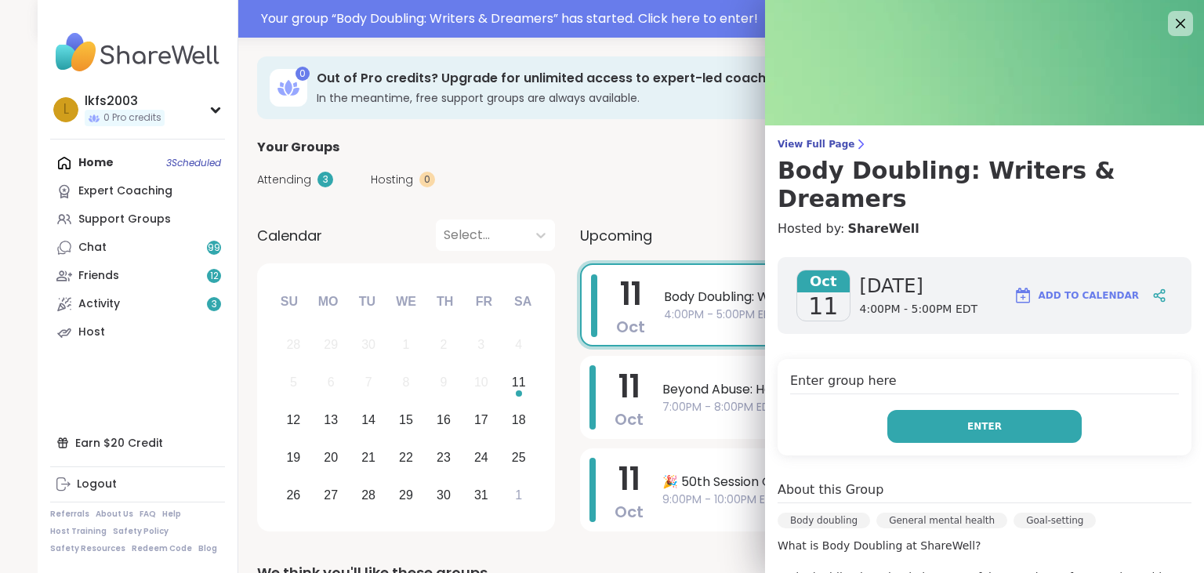
click at [937, 410] on button "Enter" at bounding box center [984, 426] width 194 height 33
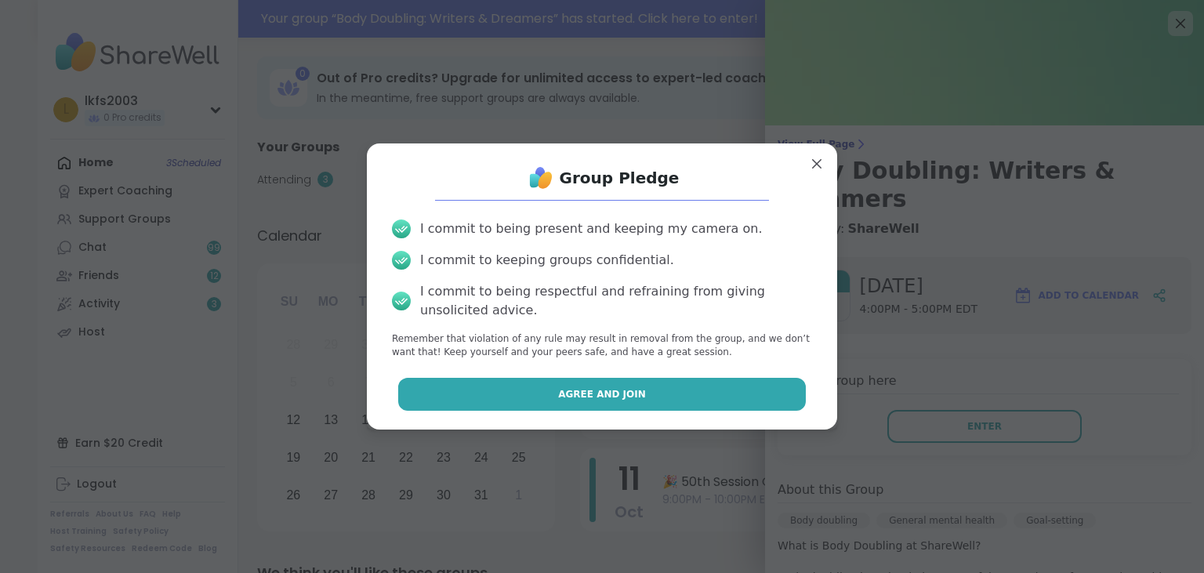
click at [781, 395] on button "Agree and Join" at bounding box center [602, 394] width 408 height 33
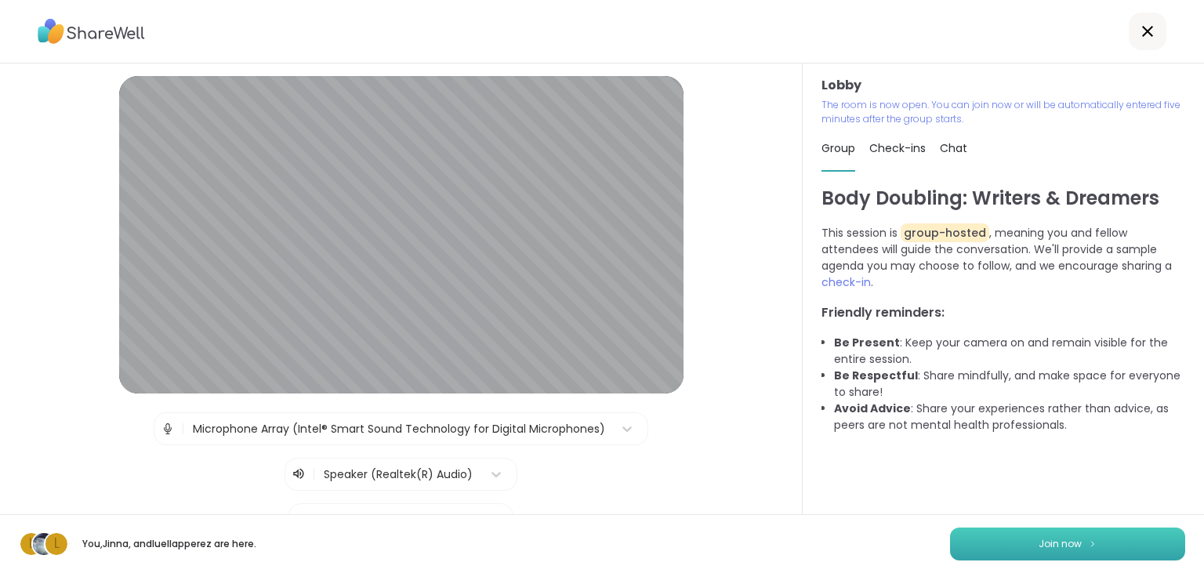
click at [1028, 557] on button "Join now" at bounding box center [1067, 543] width 235 height 33
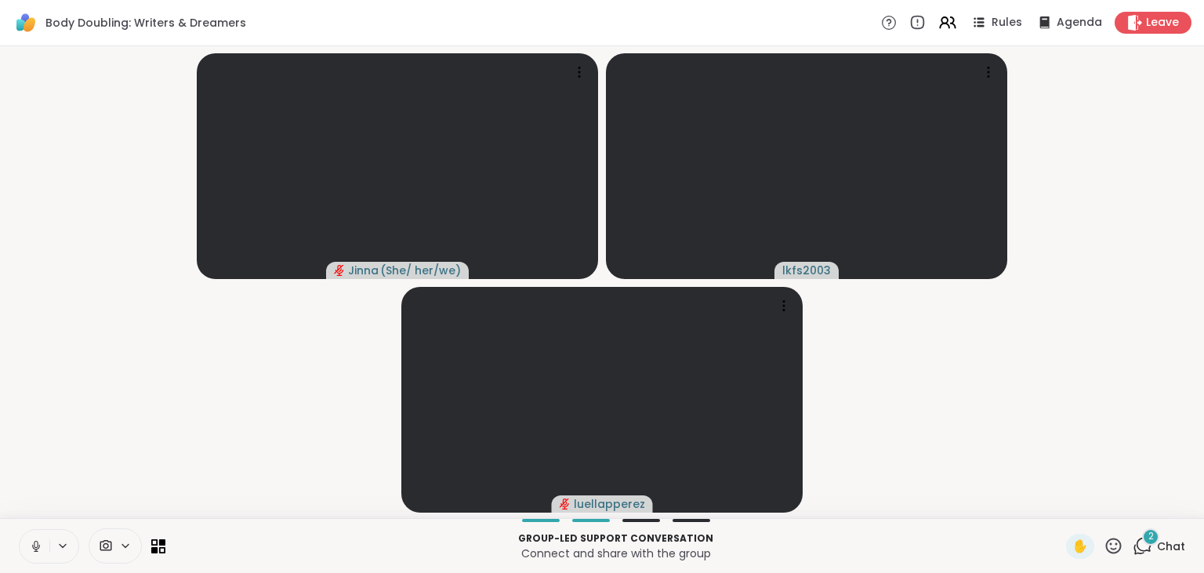
click at [37, 549] on icon at bounding box center [36, 546] width 8 height 5
drag, startPoint x: 0, startPoint y: 217, endPoint x: 0, endPoint y: 158, distance: 58.8
click at [0, 158] on div "Jinna ( She/ her/we ) lkfs2003 luellapperez" at bounding box center [602, 282] width 1204 height 472
click at [44, 545] on button at bounding box center [35, 546] width 30 height 33
click at [1111, 542] on icon at bounding box center [1113, 546] width 20 height 20
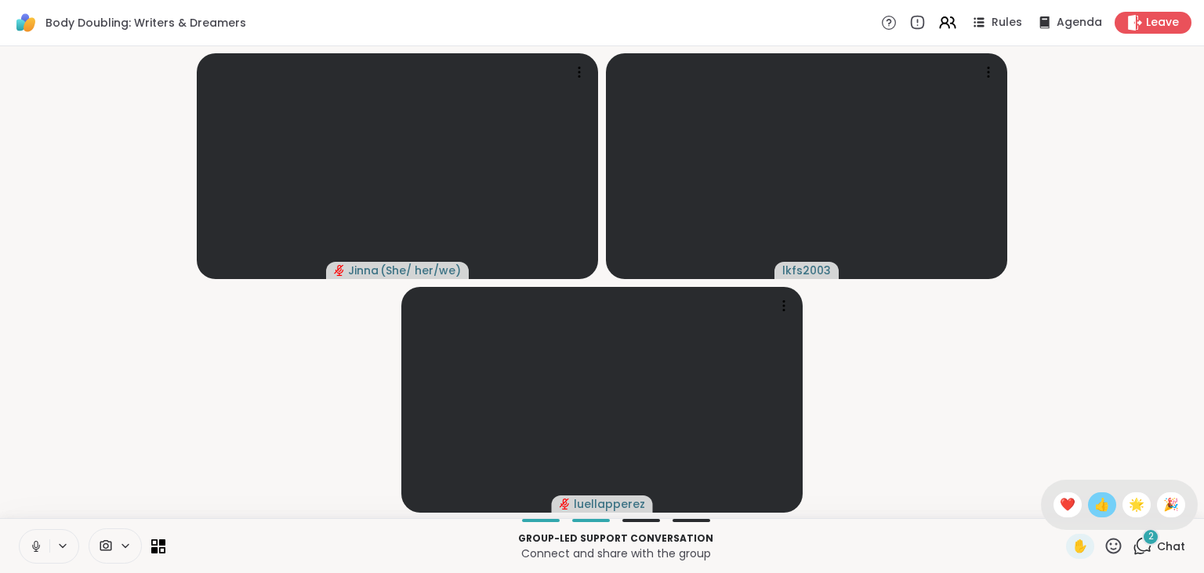
click at [1106, 495] on div "👍" at bounding box center [1102, 504] width 28 height 25
click at [36, 541] on icon at bounding box center [36, 544] width 4 height 7
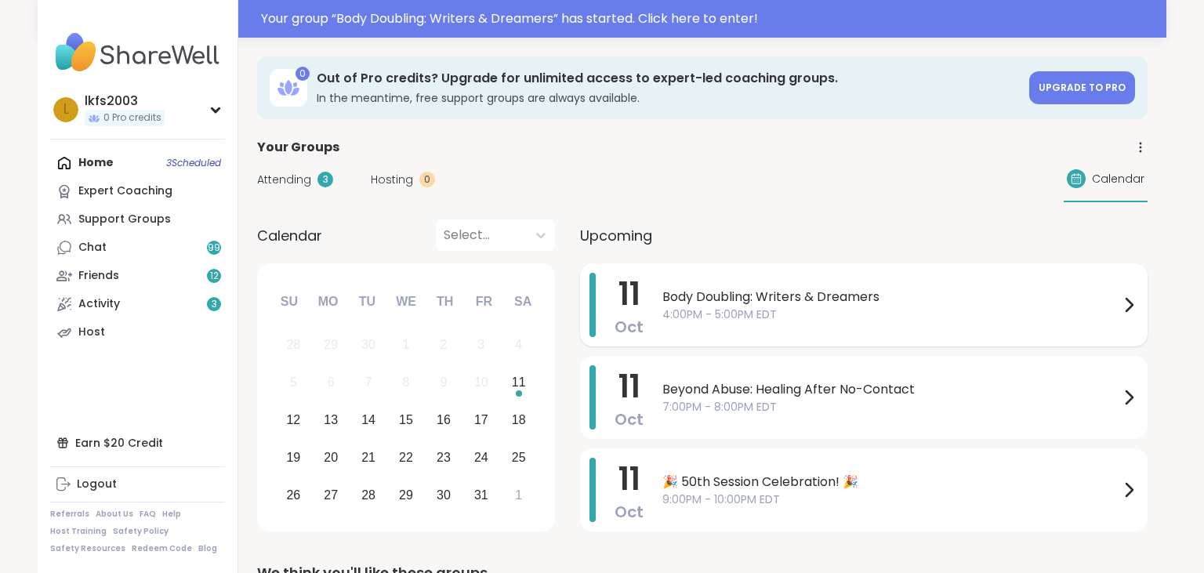
click at [665, 293] on span "Body Doubling: Writers & Dreamers" at bounding box center [890, 297] width 457 height 19
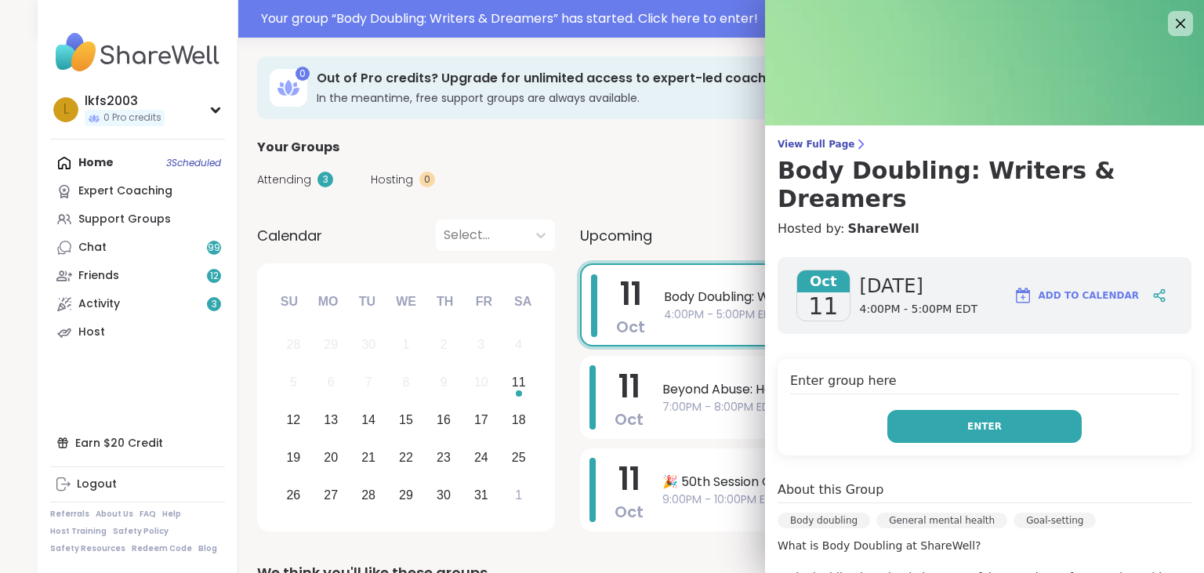
click at [901, 410] on button "Enter" at bounding box center [984, 426] width 194 height 33
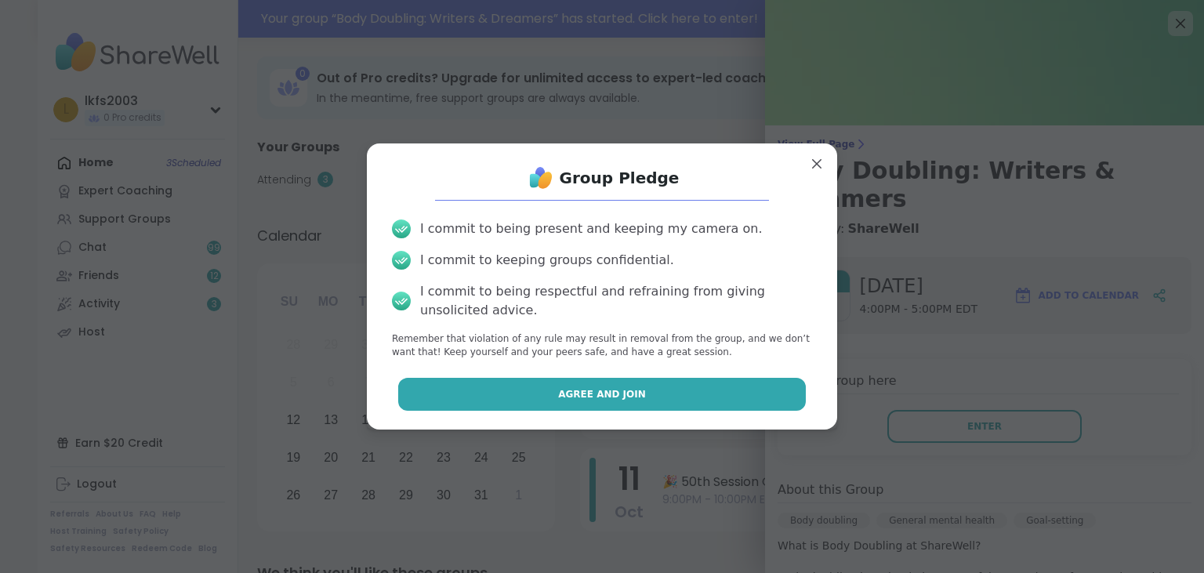
click at [718, 402] on button "Agree and Join" at bounding box center [602, 394] width 408 height 33
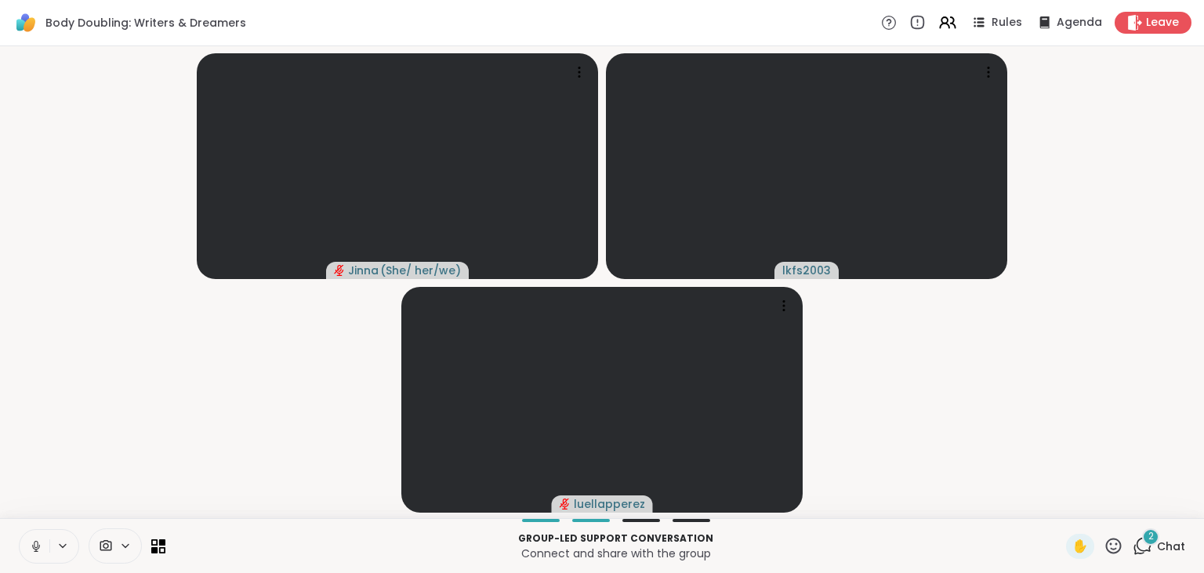
click at [34, 545] on icon at bounding box center [36, 544] width 4 height 7
click at [1165, 17] on span "Leave" at bounding box center [1163, 23] width 34 height 16
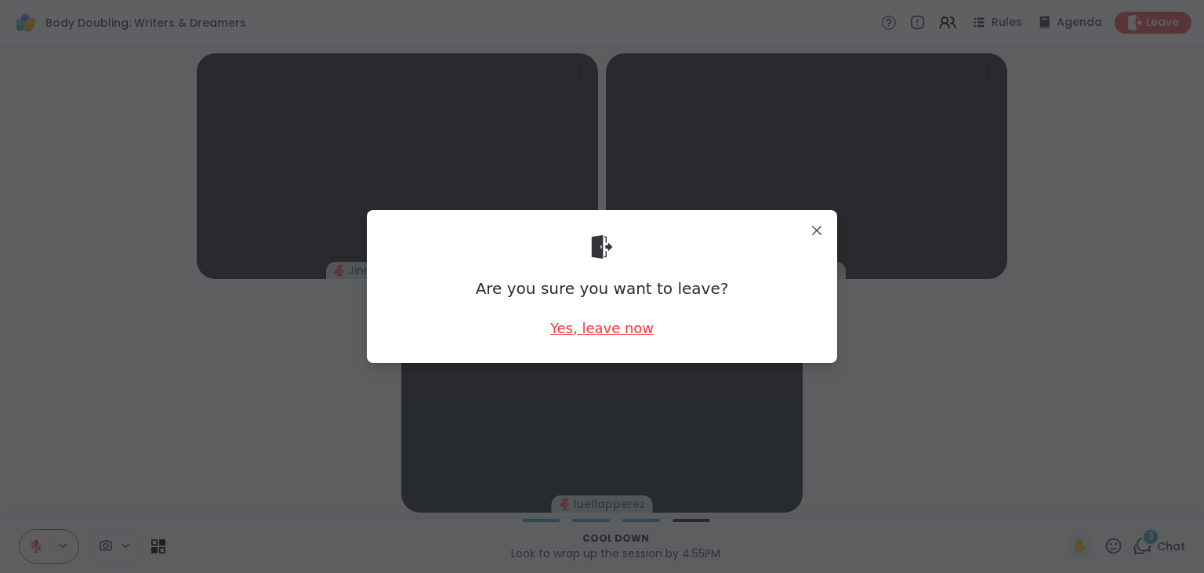
click at [631, 329] on div "Yes, leave now" at bounding box center [601, 328] width 103 height 20
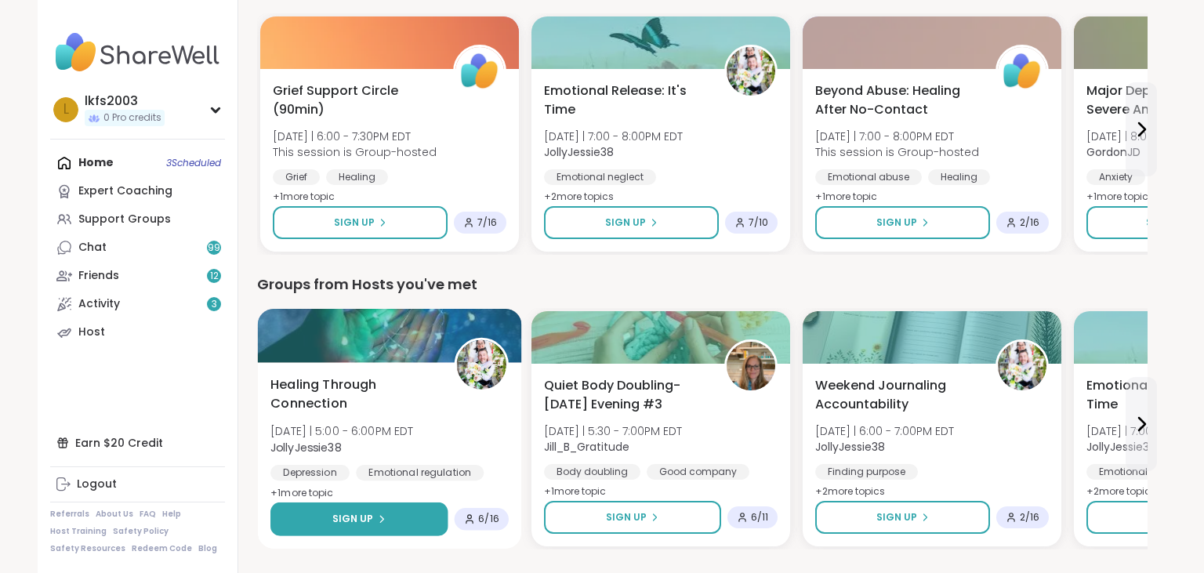
click at [411, 522] on button "Sign Up" at bounding box center [358, 519] width 177 height 34
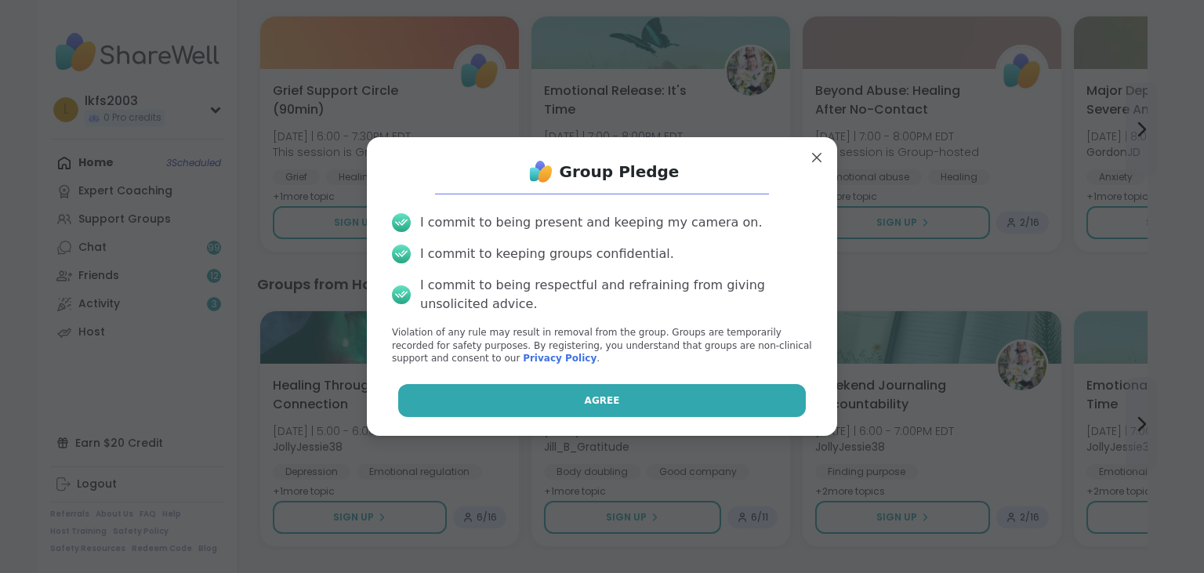
click at [524, 402] on button "Agree" at bounding box center [602, 400] width 408 height 33
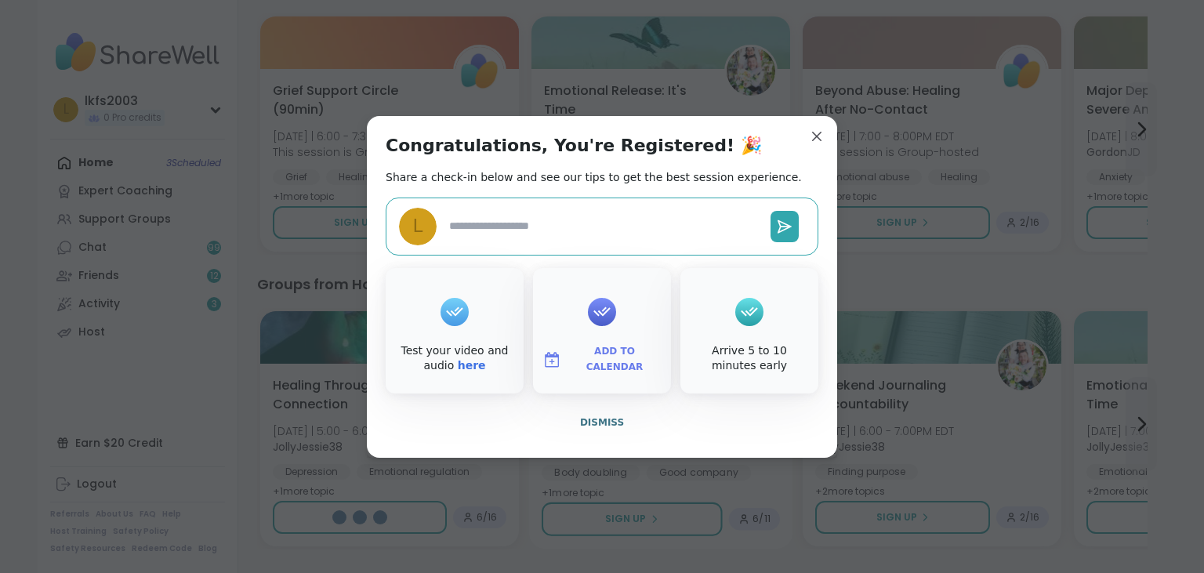
type textarea "*"
click at [621, 409] on button "Dismiss" at bounding box center [602, 422] width 433 height 33
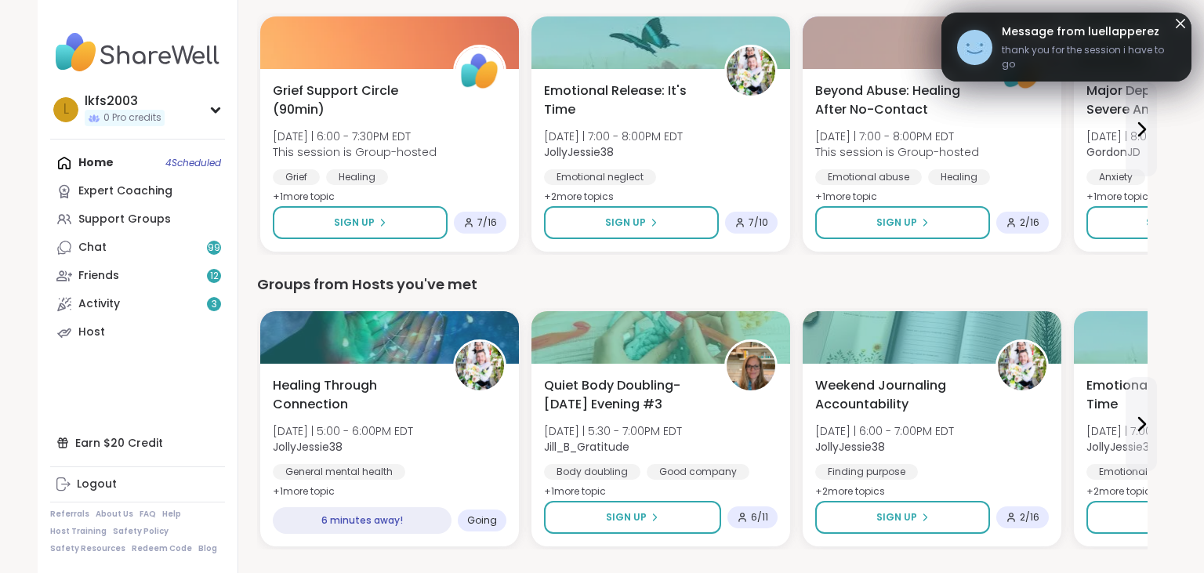
click at [1006, 37] on span "Message from luellapperez" at bounding box center [1089, 32] width 174 height 16
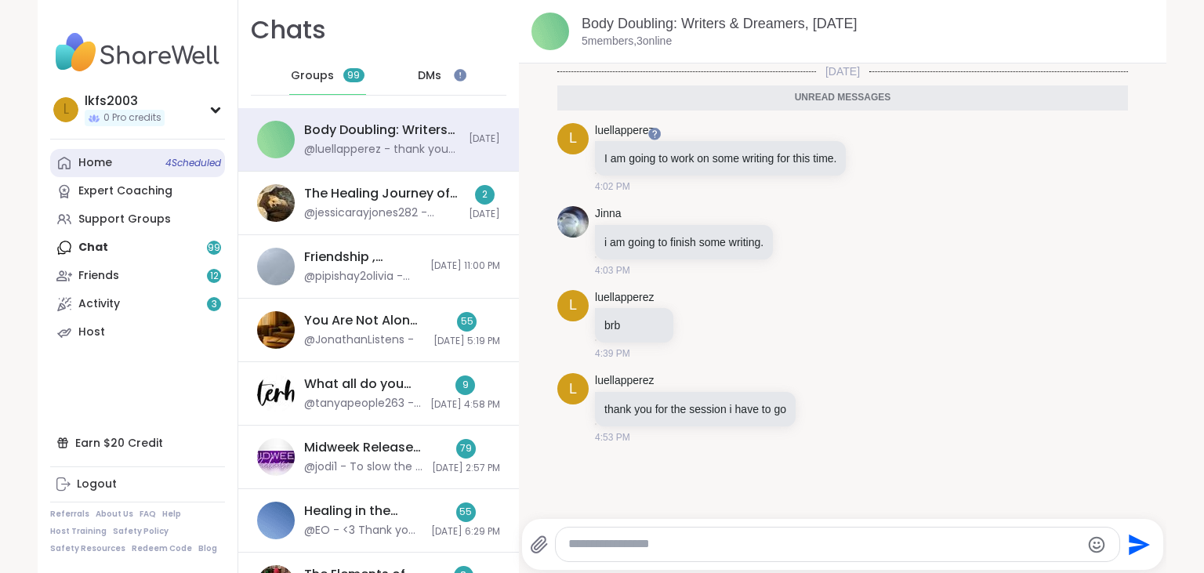
click at [89, 166] on div "Home 4 Scheduled" at bounding box center [95, 163] width 34 height 16
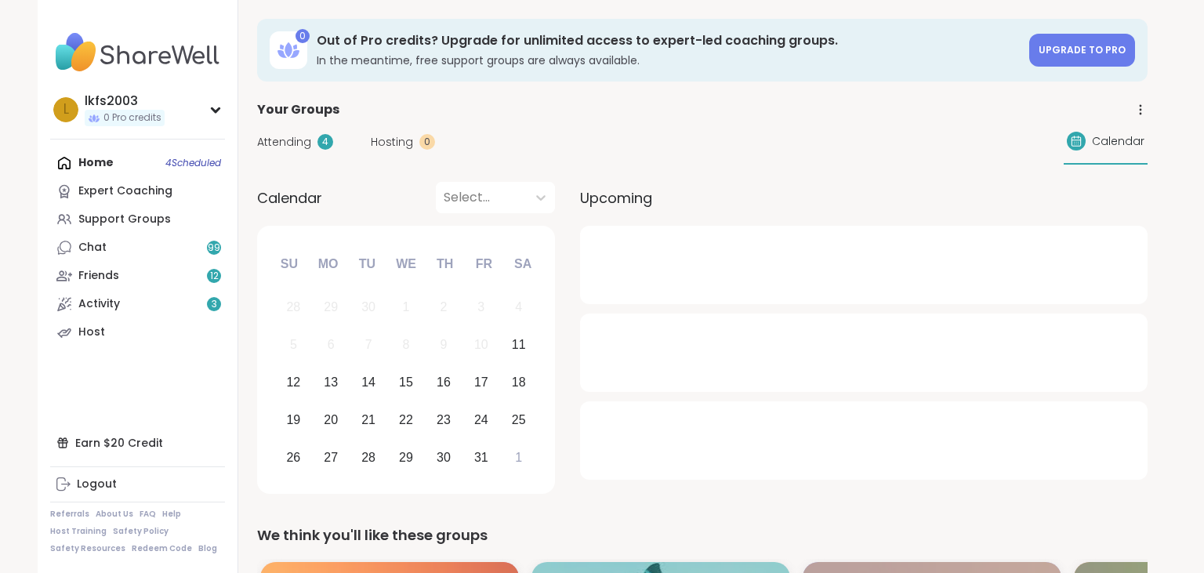
click at [89, 166] on div "Home 4 Scheduled Expert Coaching Support Groups Chat 99 Friends 12 Activity 3 H…" at bounding box center [137, 247] width 175 height 197
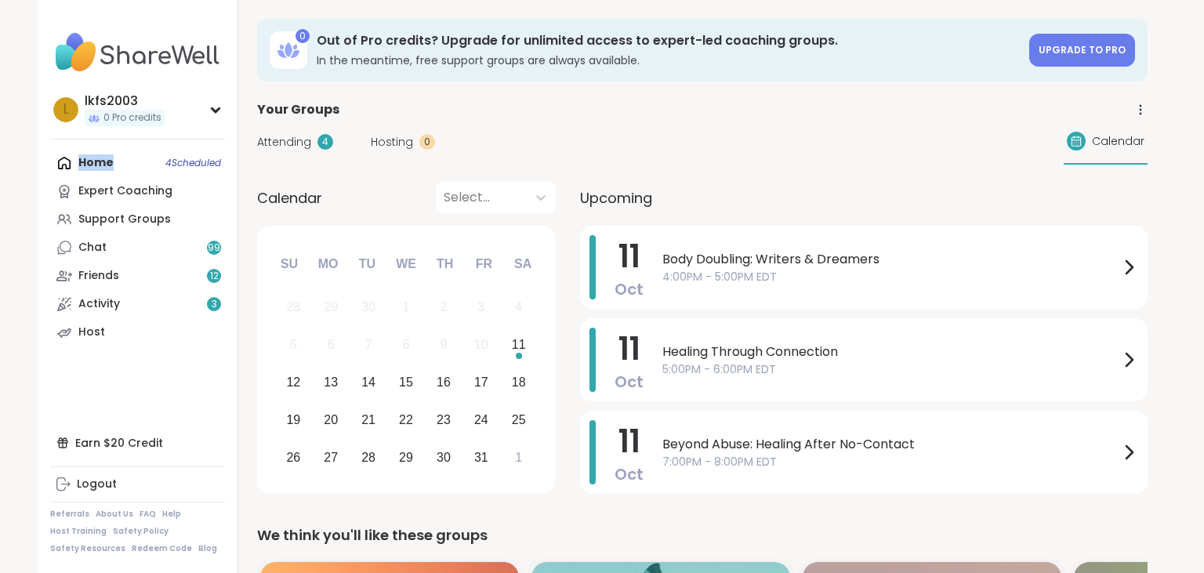
click at [89, 166] on div "Home 4 Scheduled Expert Coaching Support Groups Chat 99 Friends 12 Activity 3 H…" at bounding box center [137, 247] width 175 height 197
click at [759, 360] on span "Healing Through Connection" at bounding box center [890, 351] width 457 height 19
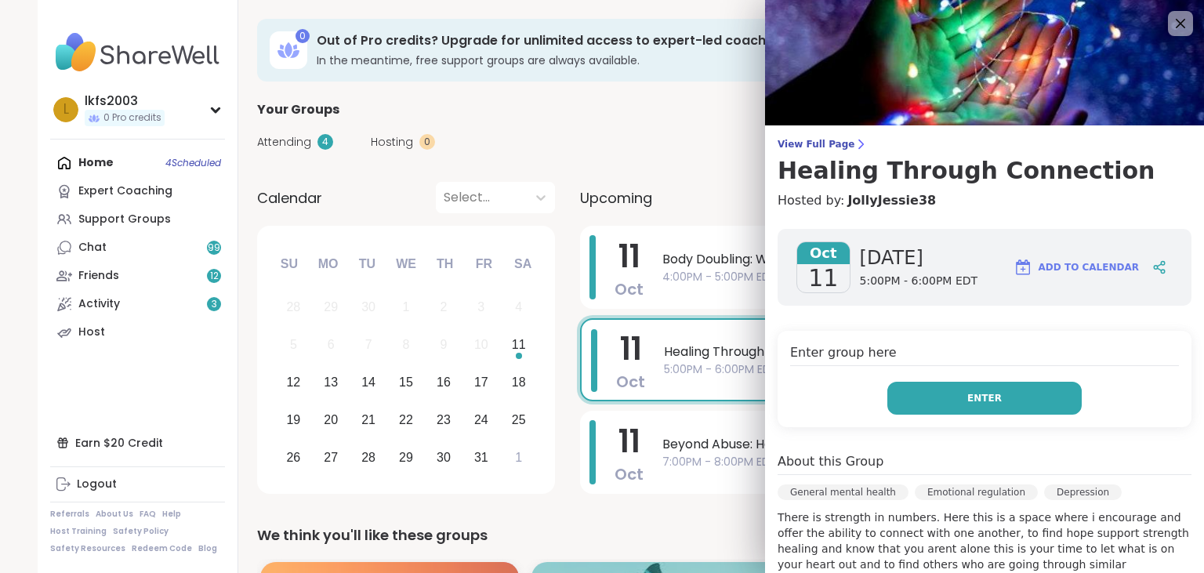
click at [909, 394] on button "Enter" at bounding box center [984, 398] width 194 height 33
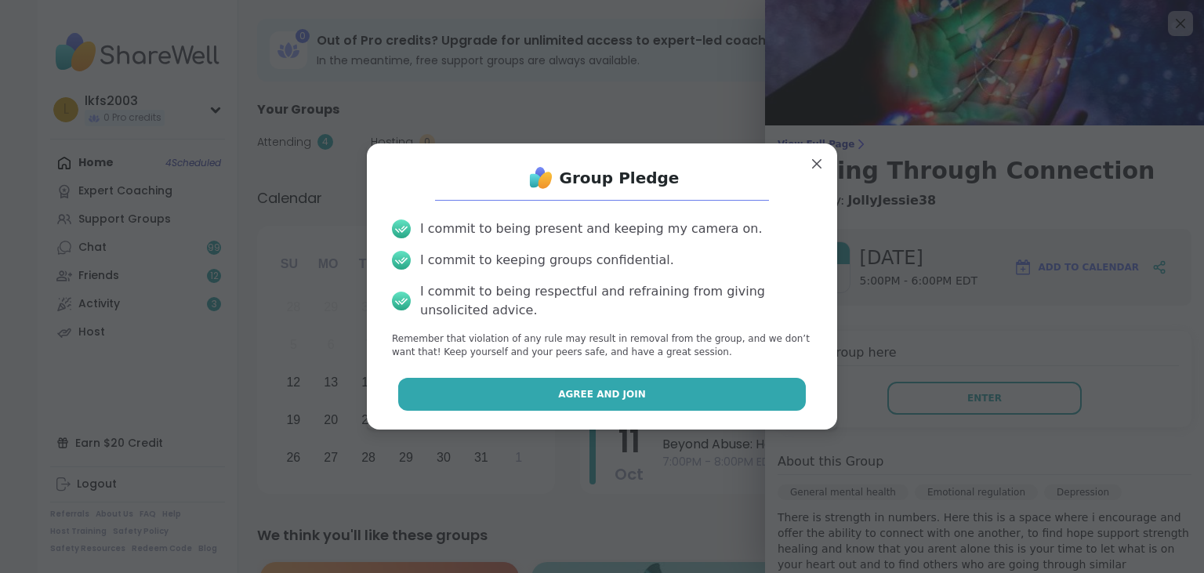
click at [726, 402] on button "Agree and Join" at bounding box center [602, 394] width 408 height 33
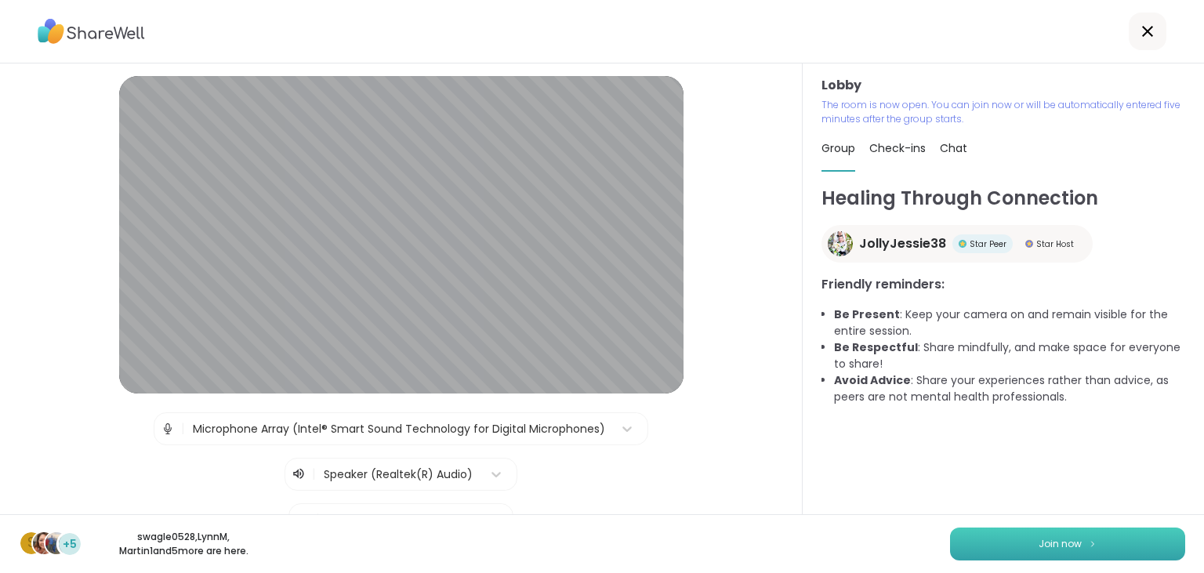
click at [1044, 536] on button "Join now" at bounding box center [1067, 543] width 235 height 33
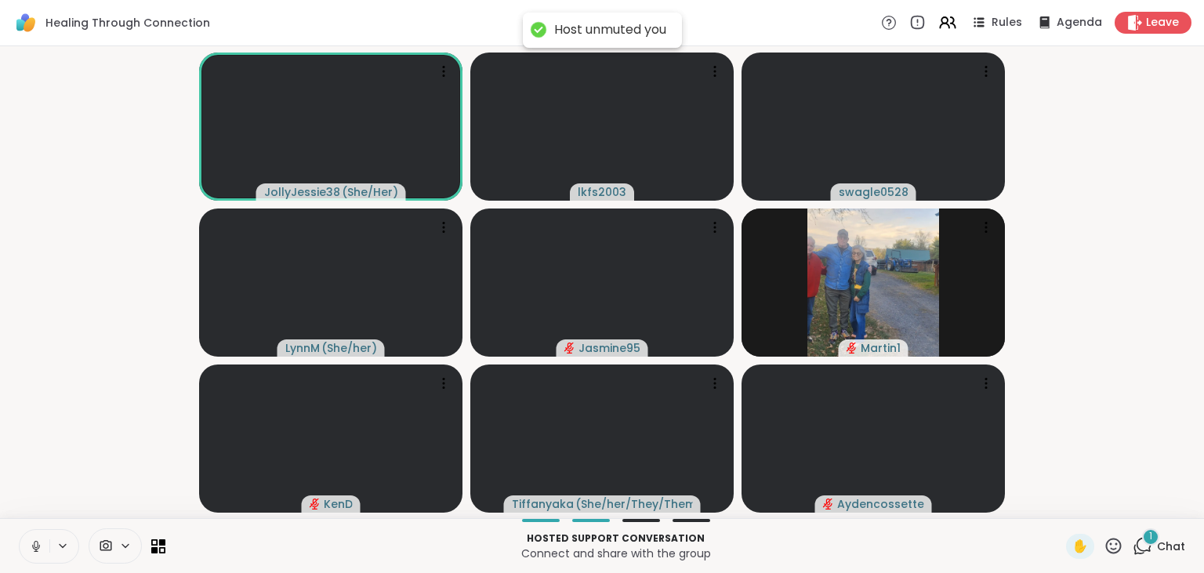
click at [44, 544] on button at bounding box center [35, 546] width 30 height 33
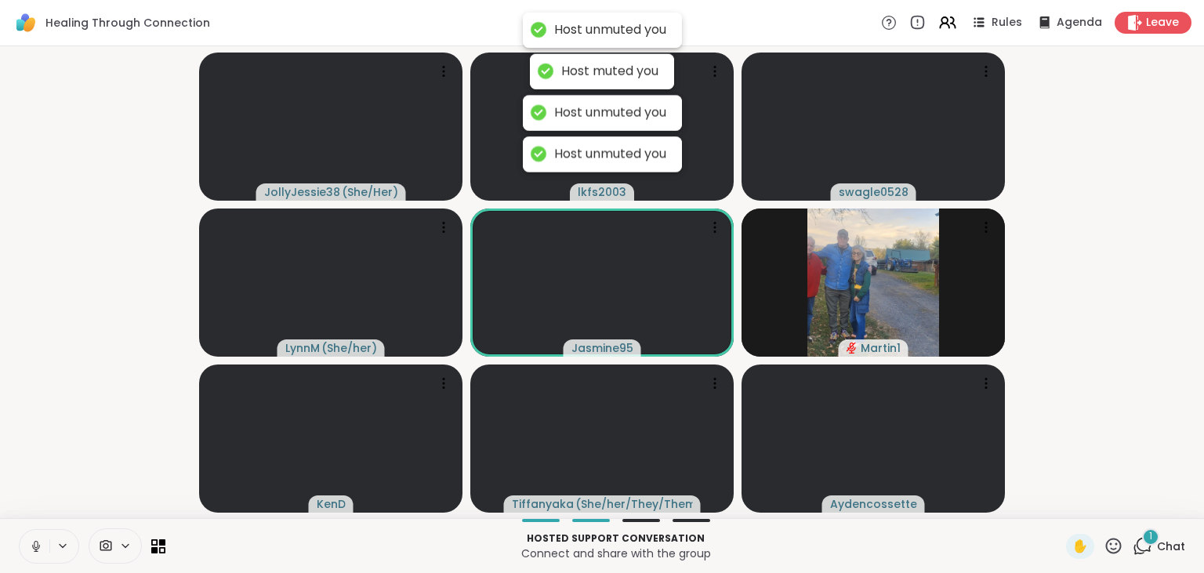
click at [41, 550] on icon at bounding box center [36, 546] width 14 height 14
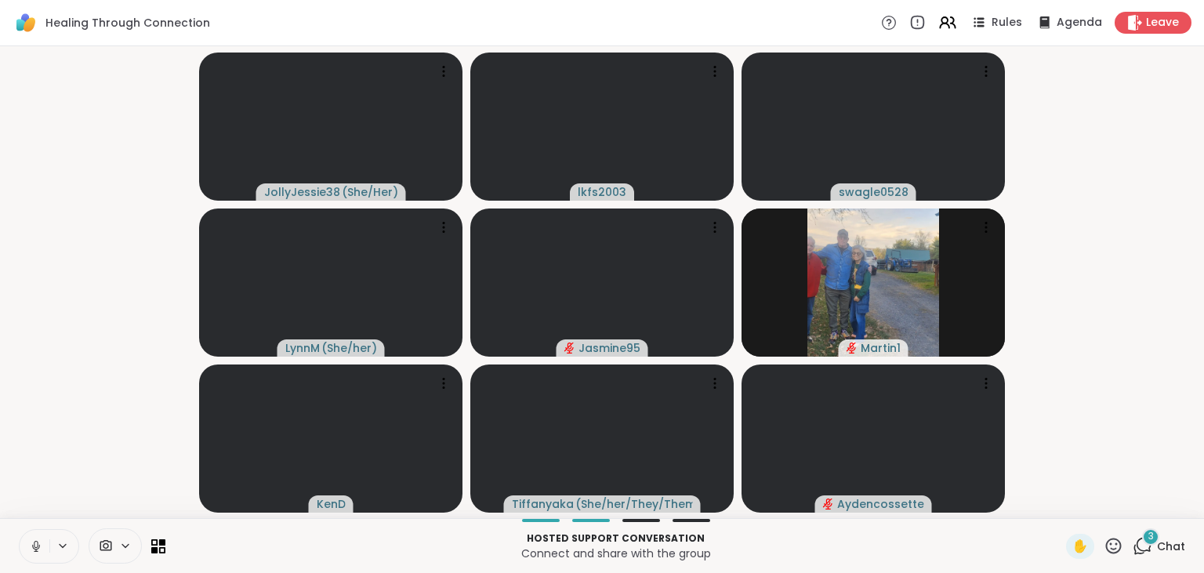
click at [29, 556] on button at bounding box center [35, 546] width 30 height 33
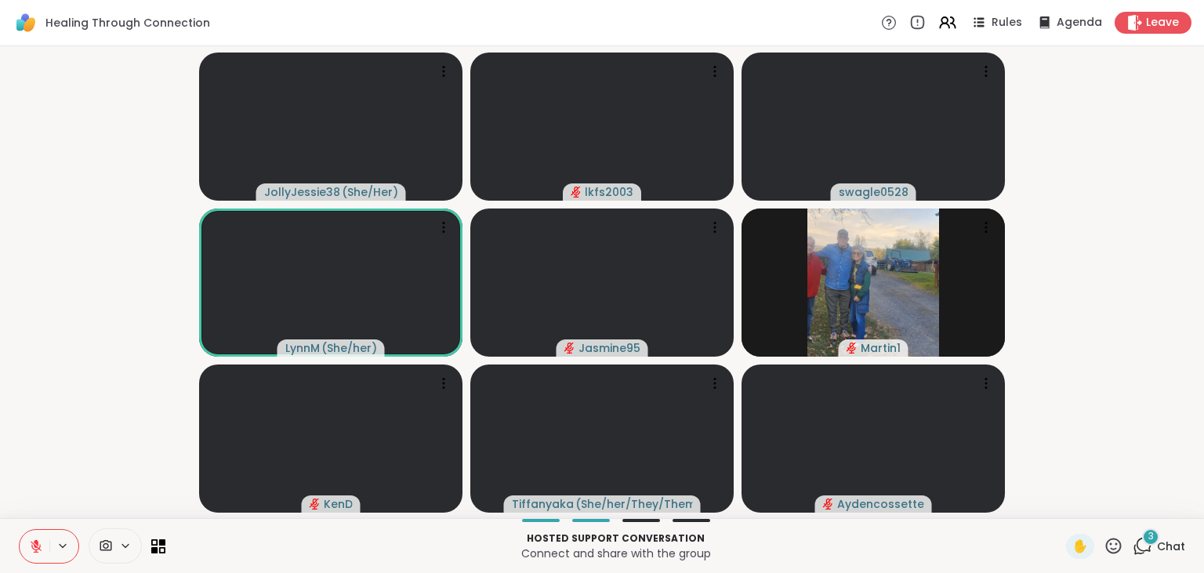
click at [31, 554] on button at bounding box center [35, 546] width 30 height 33
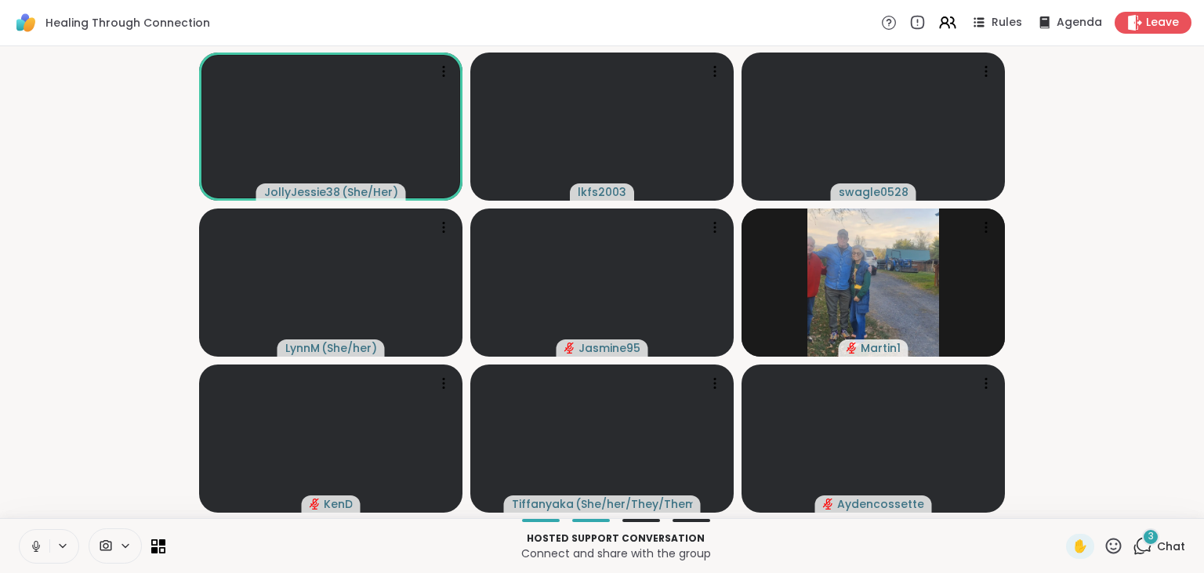
click at [43, 544] on button at bounding box center [35, 546] width 30 height 33
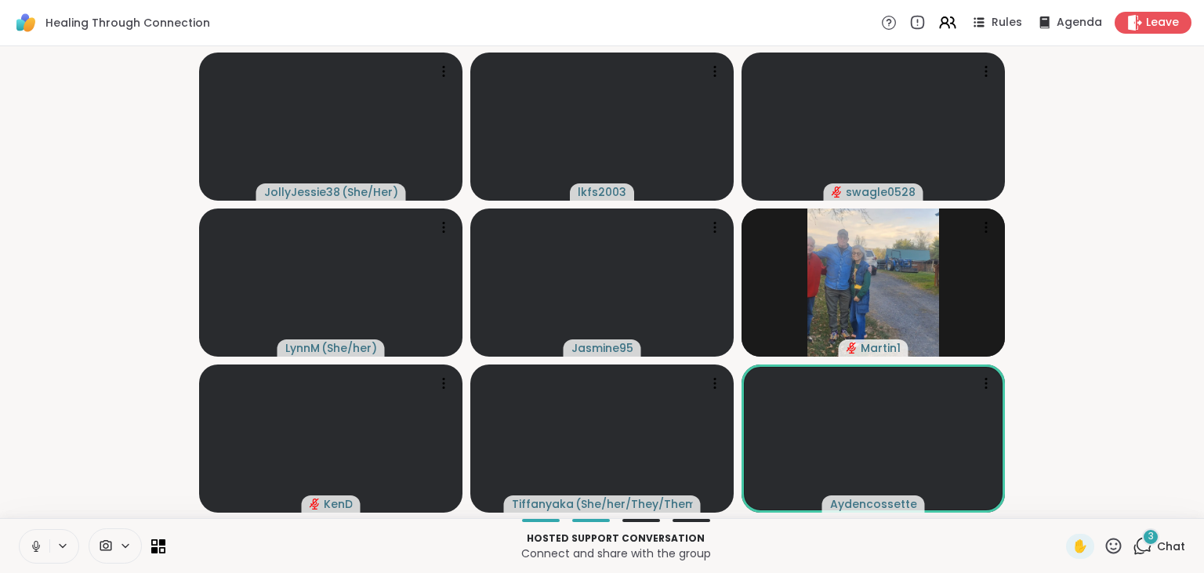
click at [36, 552] on icon at bounding box center [36, 546] width 14 height 14
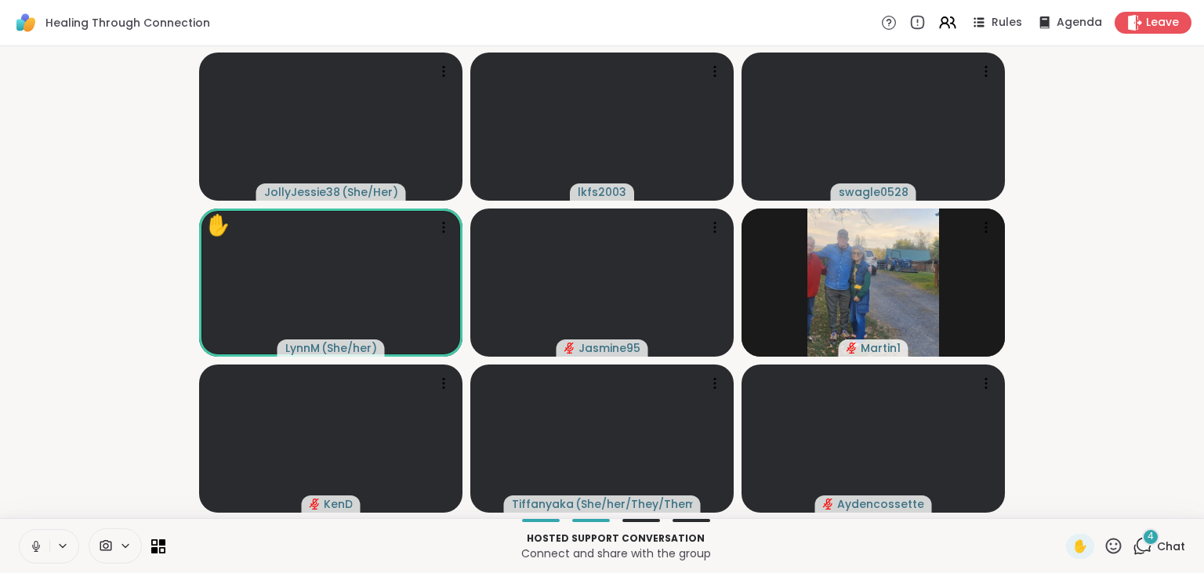
click at [32, 544] on icon at bounding box center [36, 546] width 14 height 14
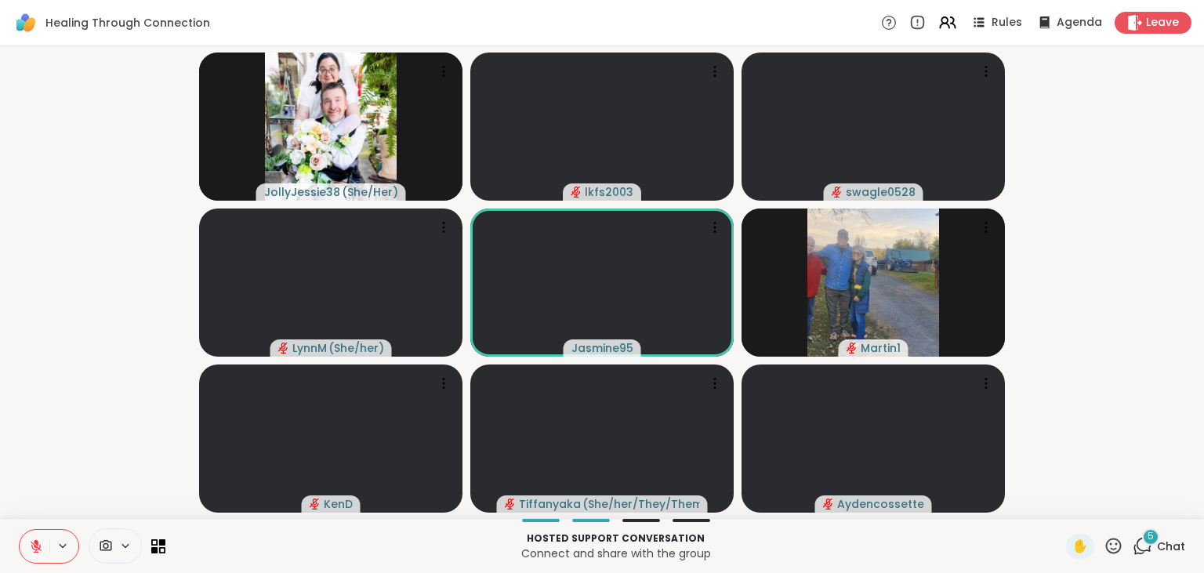
click at [39, 551] on icon at bounding box center [36, 546] width 14 height 14
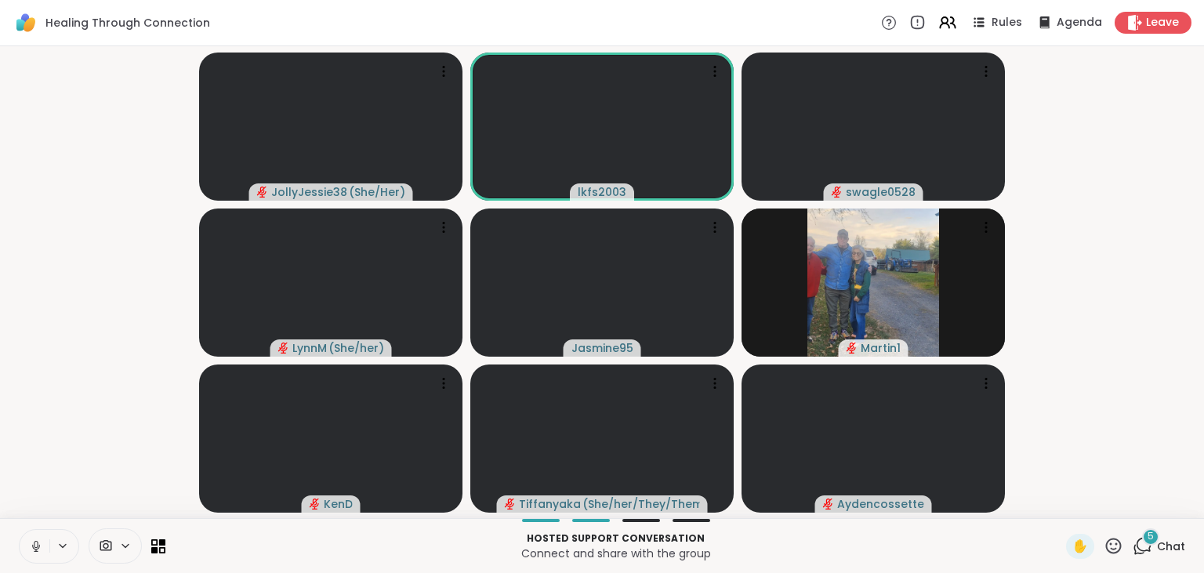
click at [36, 543] on icon at bounding box center [36, 546] width 14 height 14
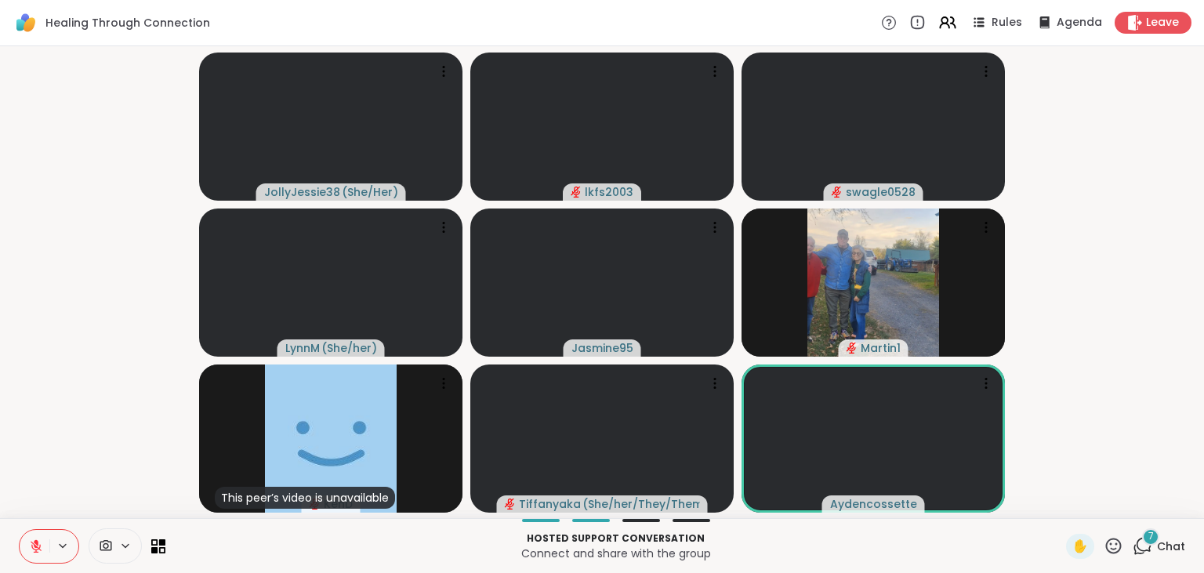
click at [35, 550] on icon at bounding box center [36, 546] width 11 height 11
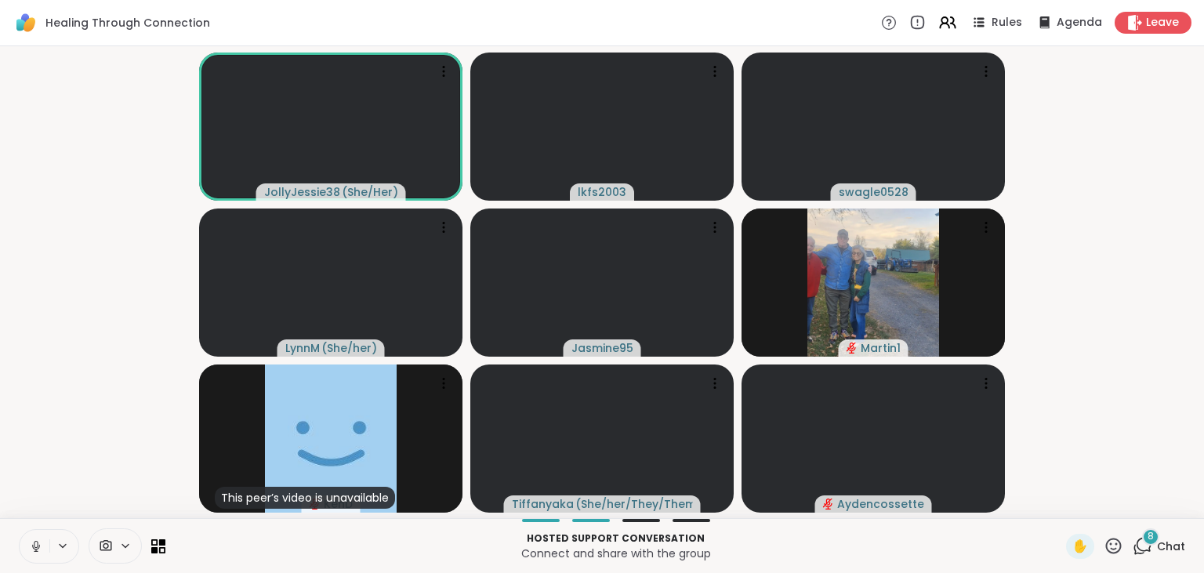
click at [39, 547] on icon at bounding box center [36, 546] width 8 height 5
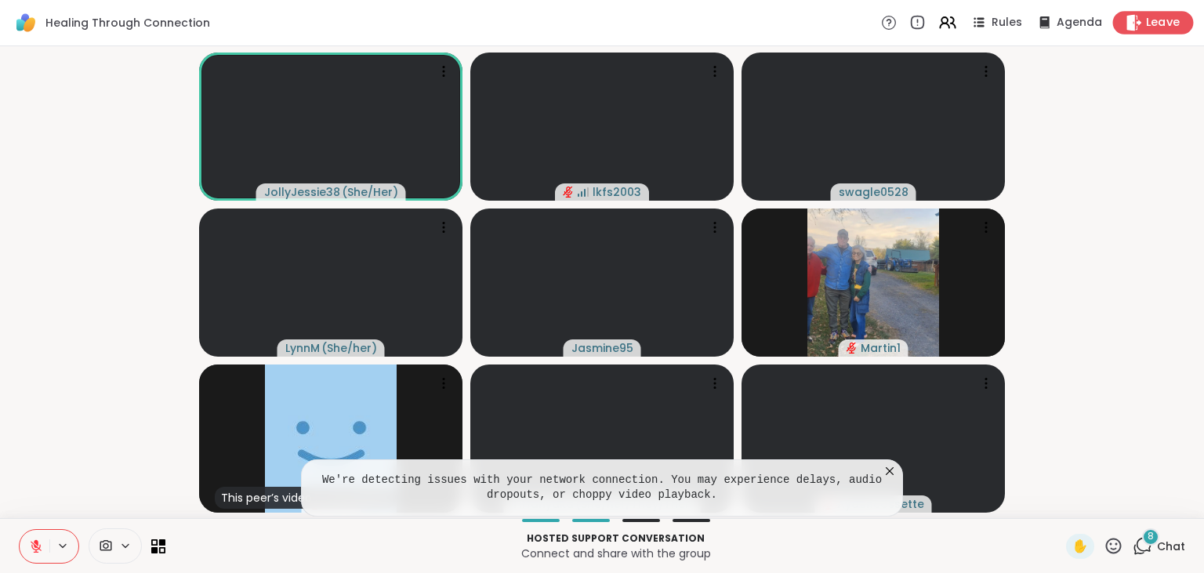
click at [1131, 27] on icon at bounding box center [1134, 22] width 15 height 16
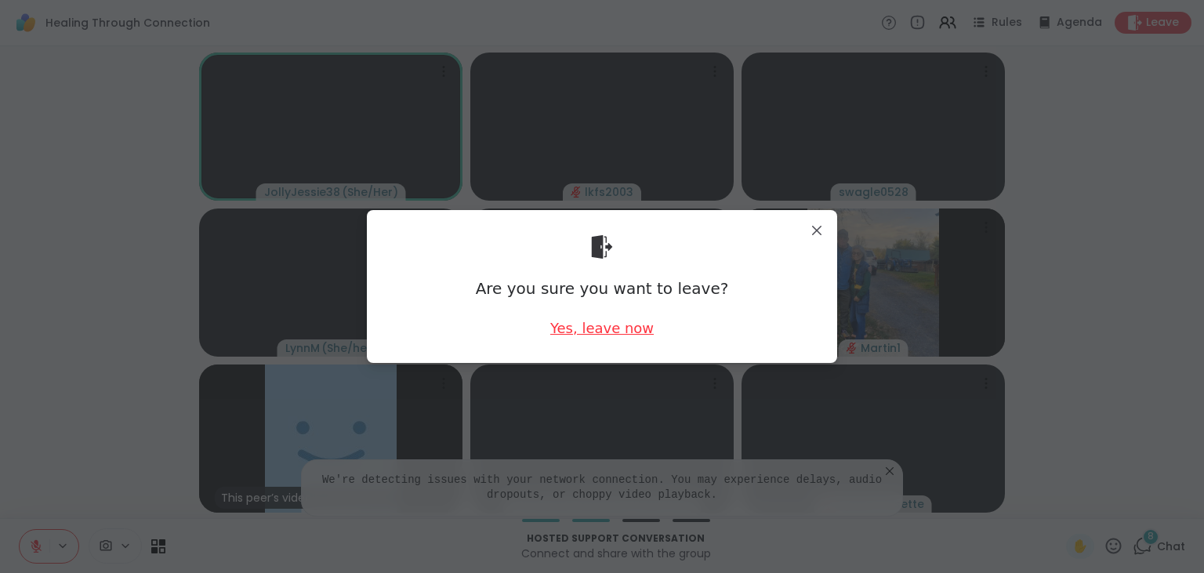
click at [642, 327] on div "Yes, leave now" at bounding box center [601, 328] width 103 height 20
